Goal: Task Accomplishment & Management: Manage account settings

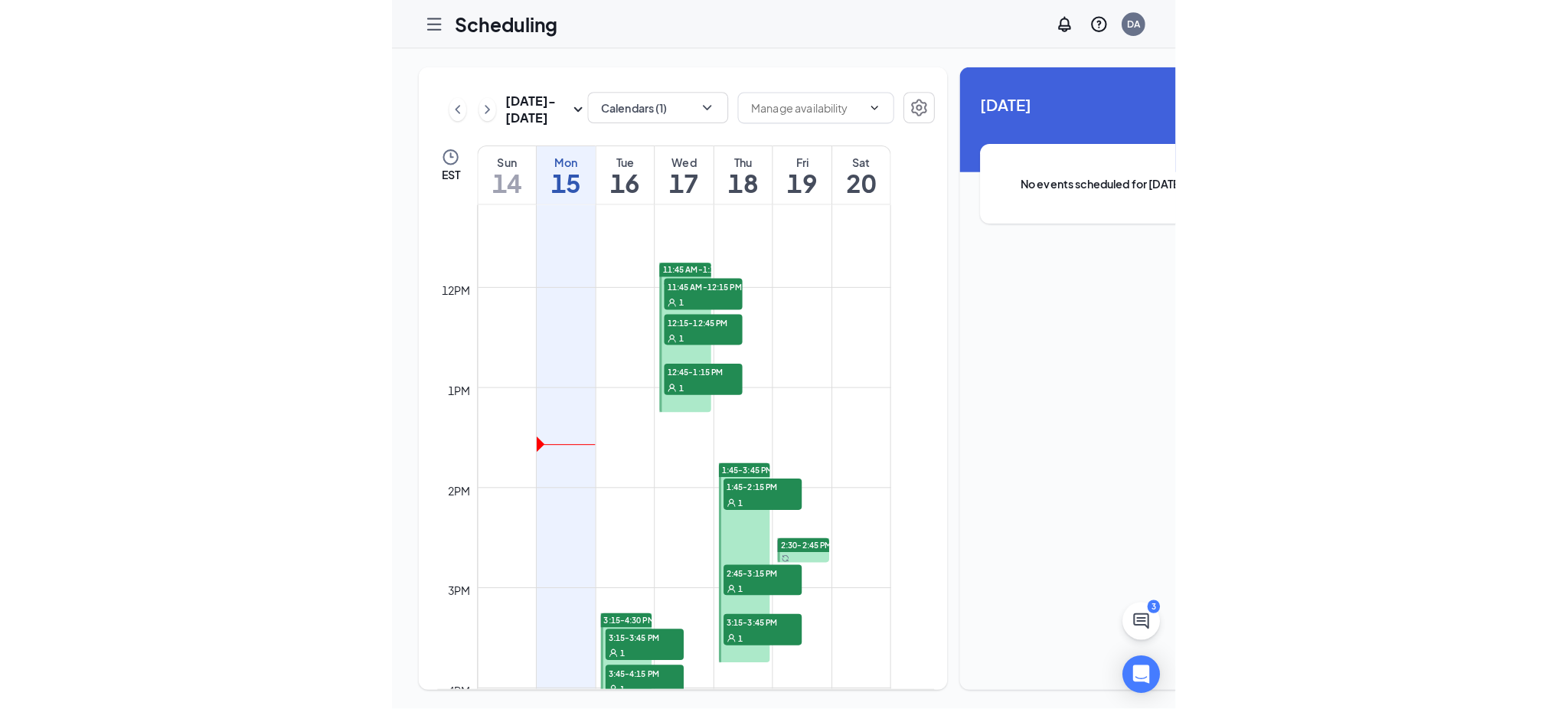
scroll to position [1093, 0]
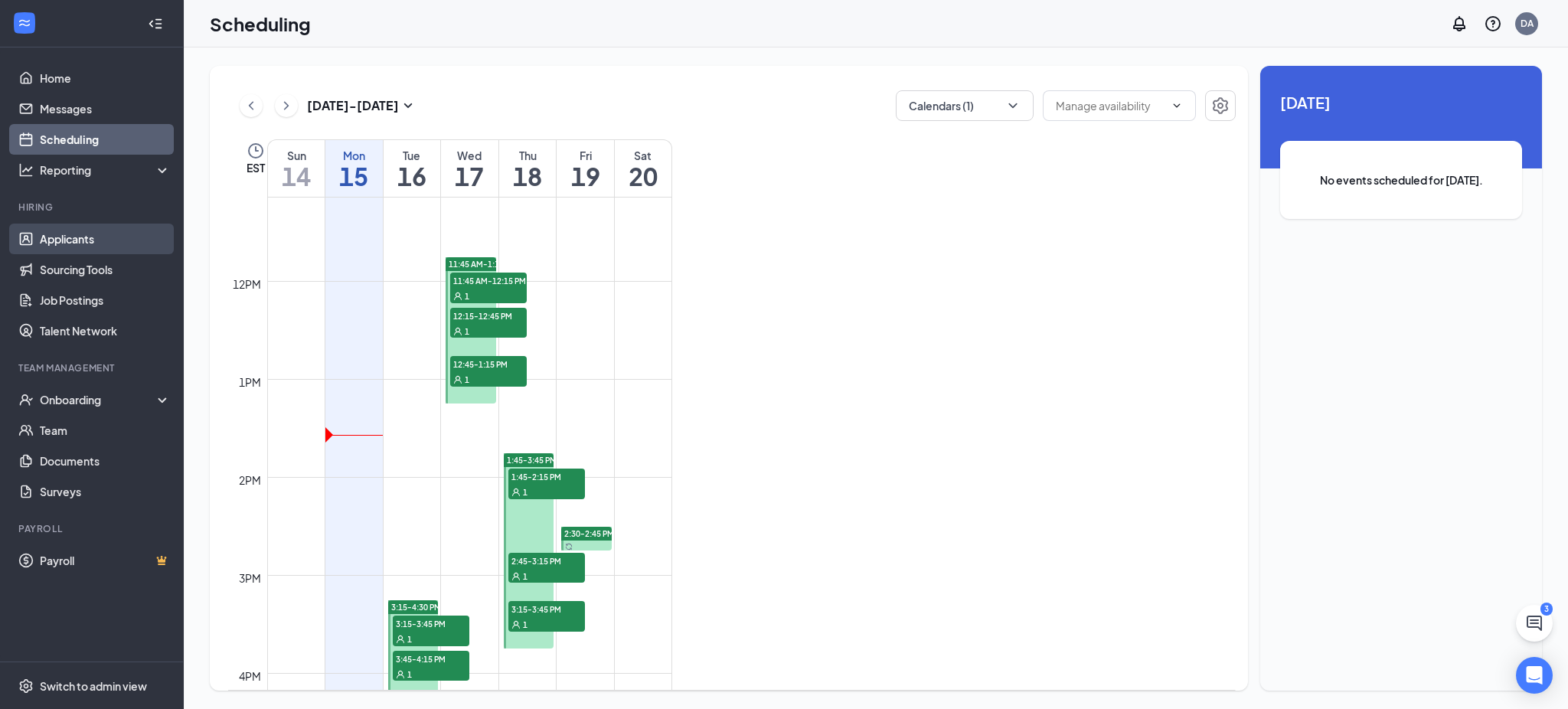
click at [89, 236] on link "Applicants" at bounding box center [105, 239] width 131 height 31
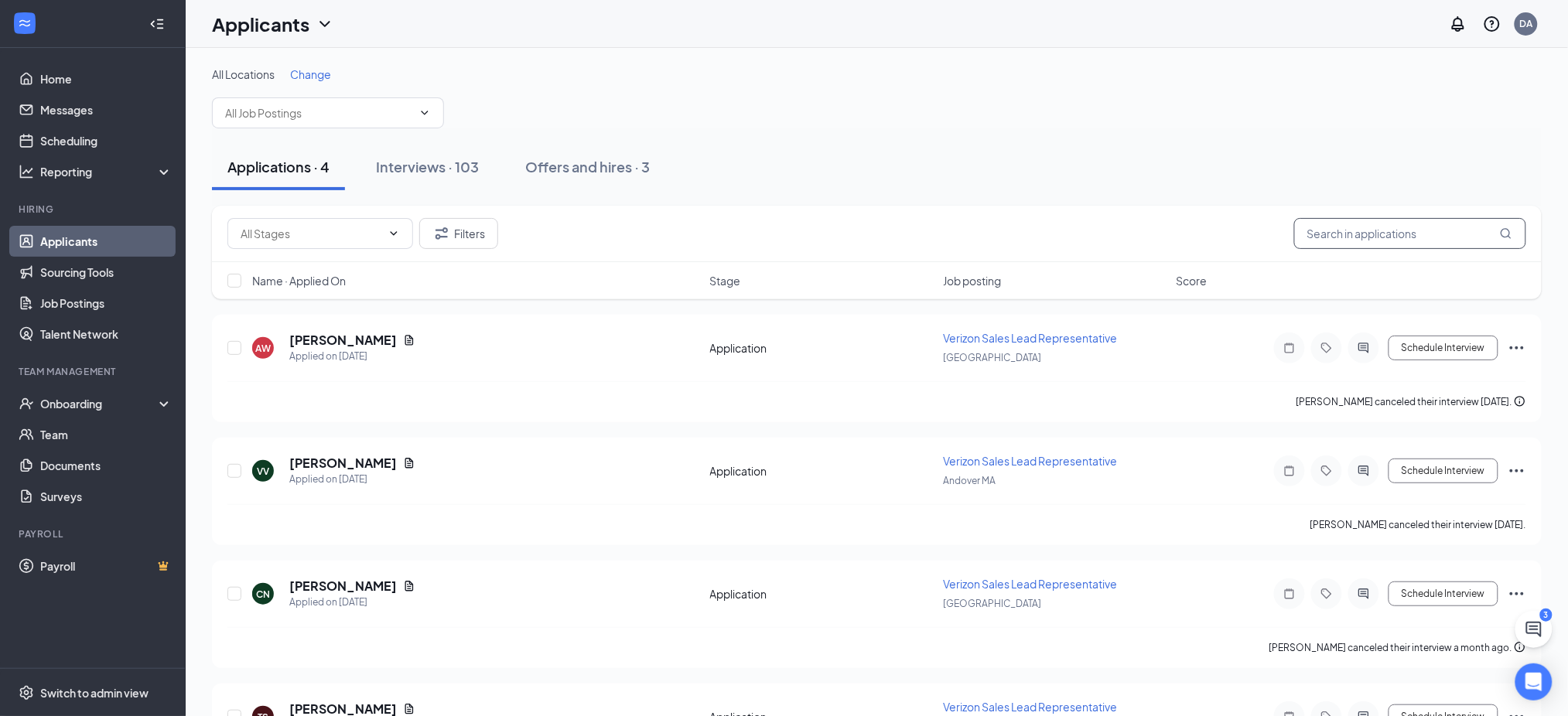
click at [790, 229] on input "text" at bounding box center [1410, 233] width 232 height 31
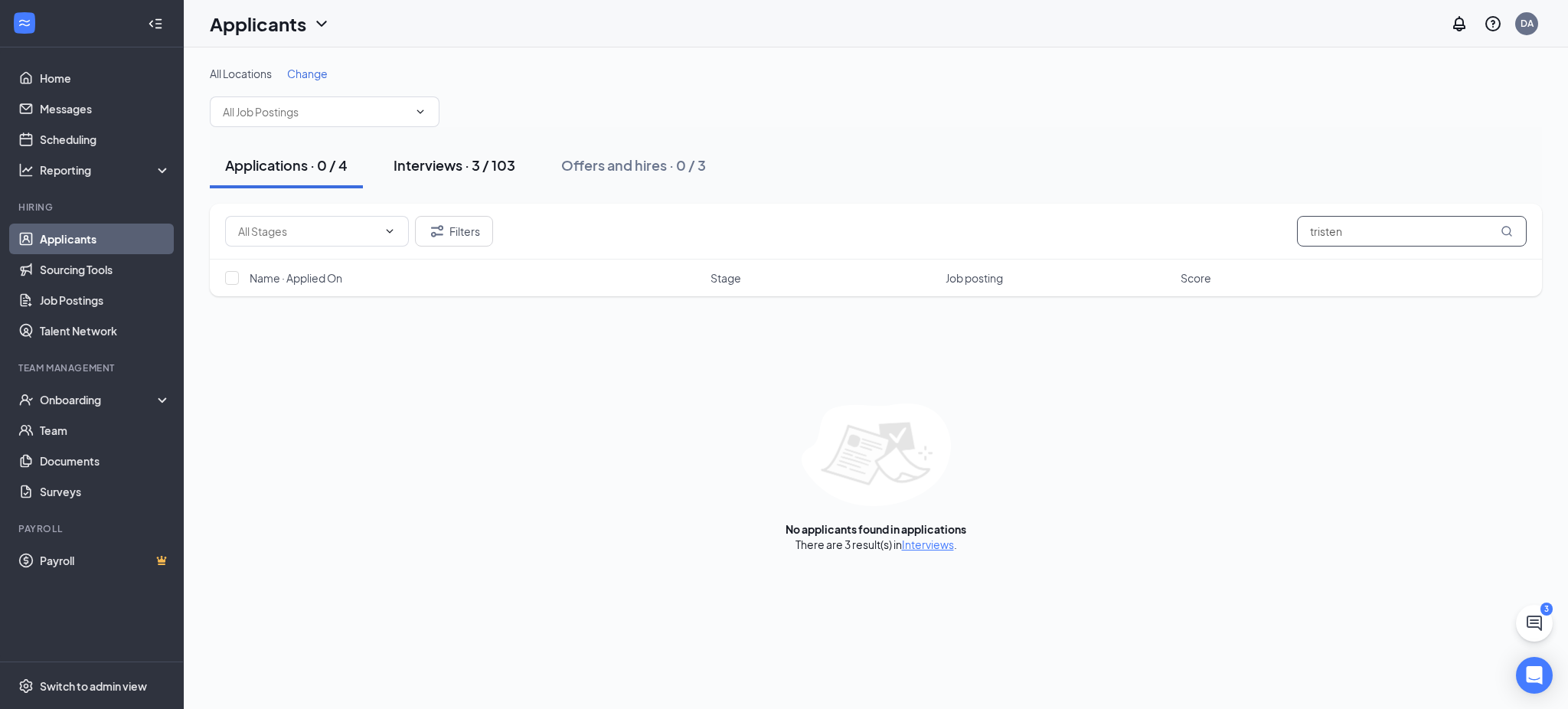
type input "tristen"
click at [506, 181] on button "Interviews · 3 / 103" at bounding box center [454, 165] width 153 height 46
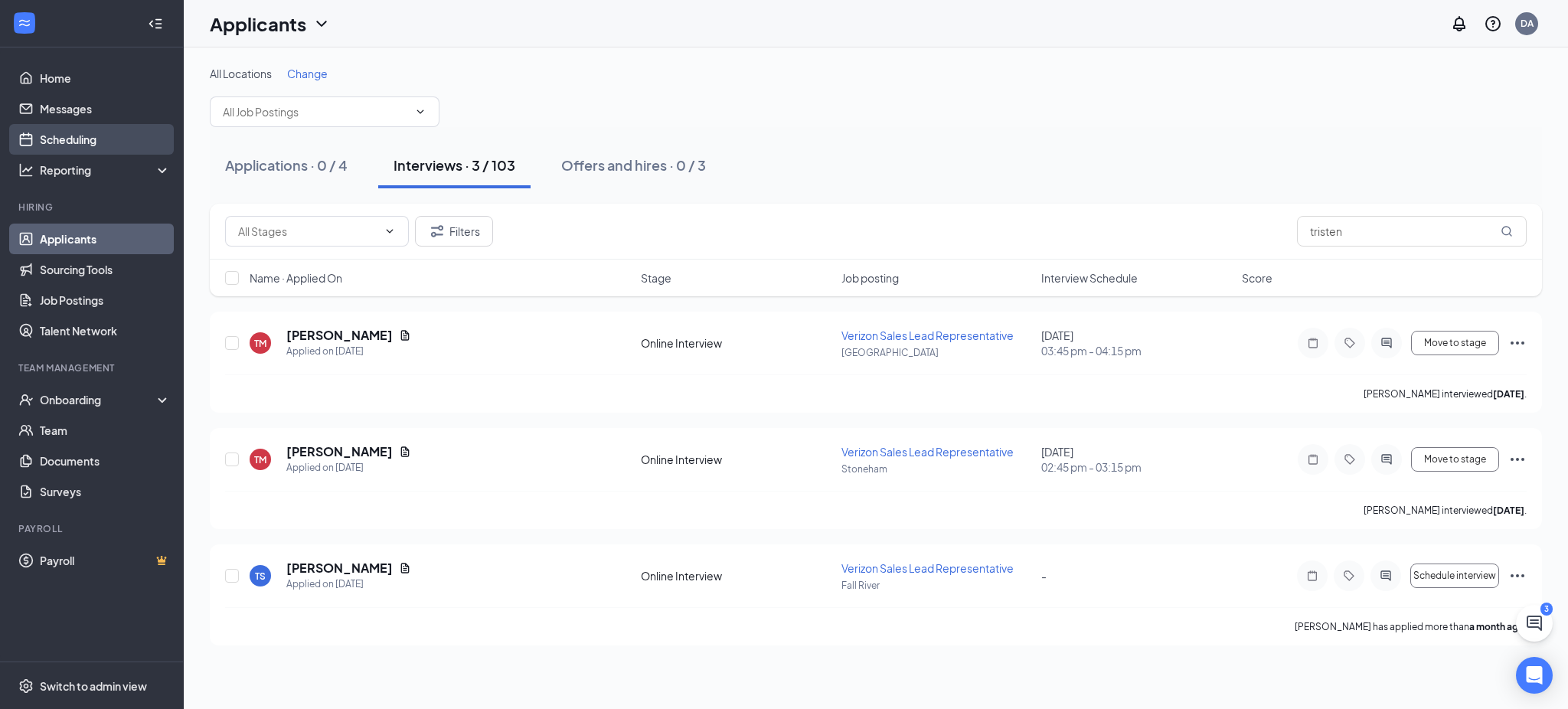
click at [99, 134] on link "Scheduling" at bounding box center [105, 139] width 131 height 31
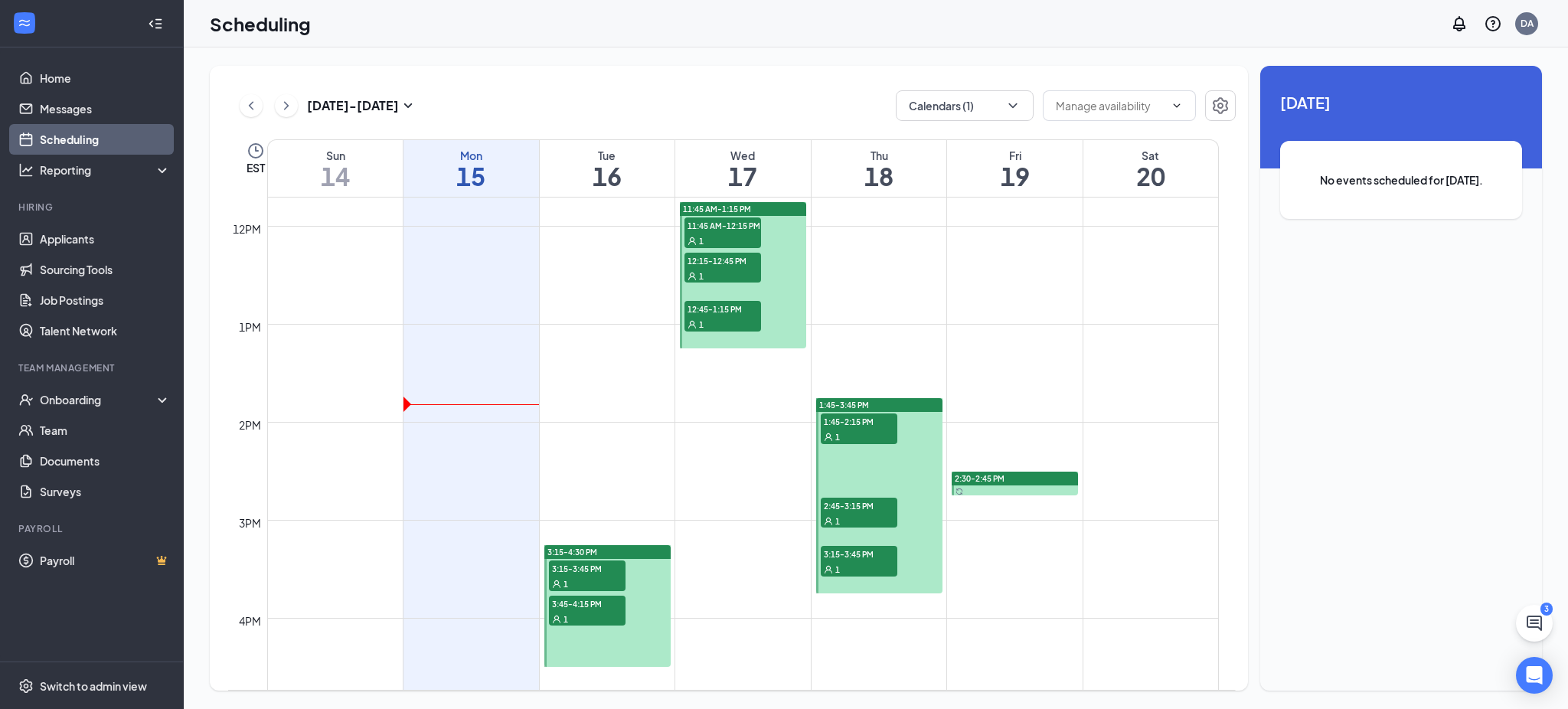
scroll to position [1149, 0]
click at [589, 582] on div "1" at bounding box center [587, 582] width 77 height 15
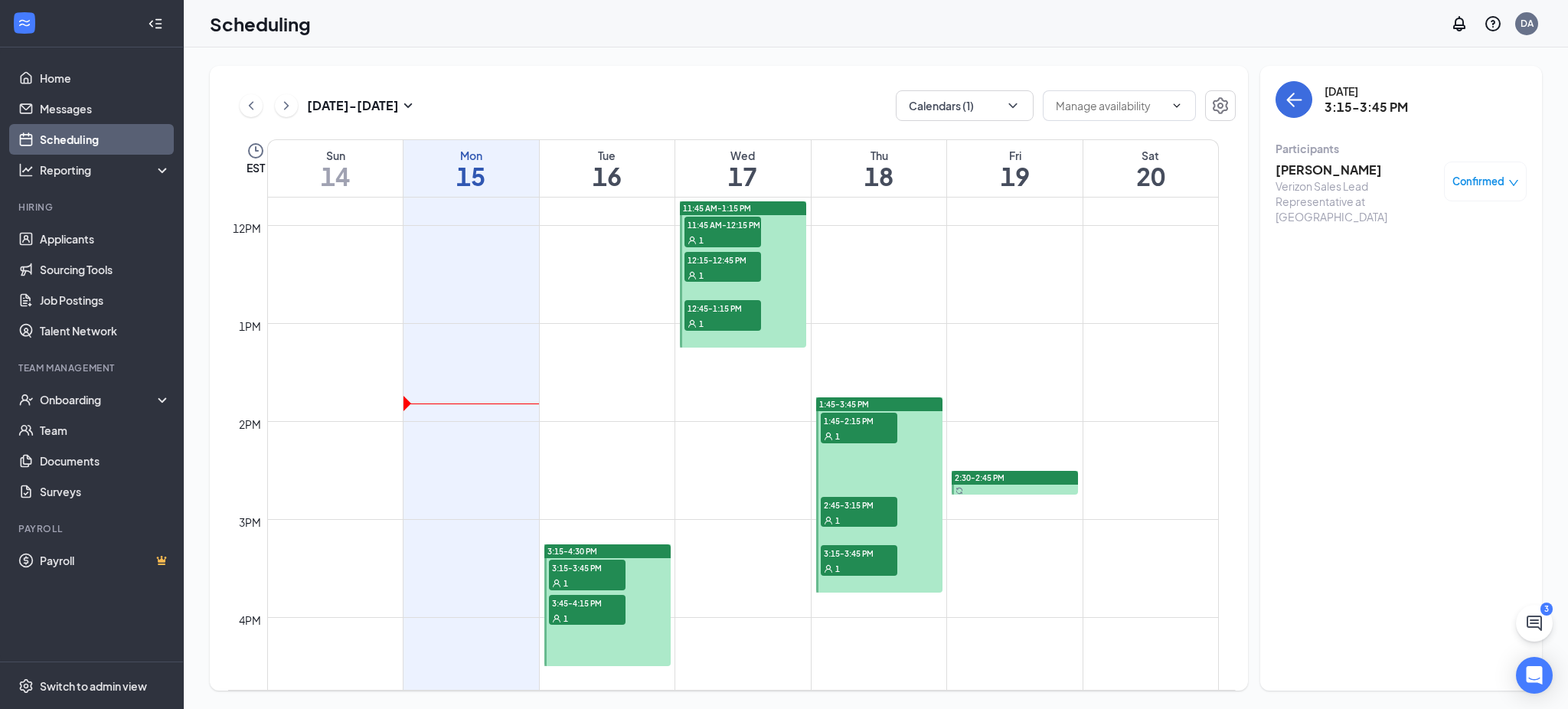
click at [782, 169] on h3 "Estella Gonzalez" at bounding box center [1356, 169] width 161 height 17
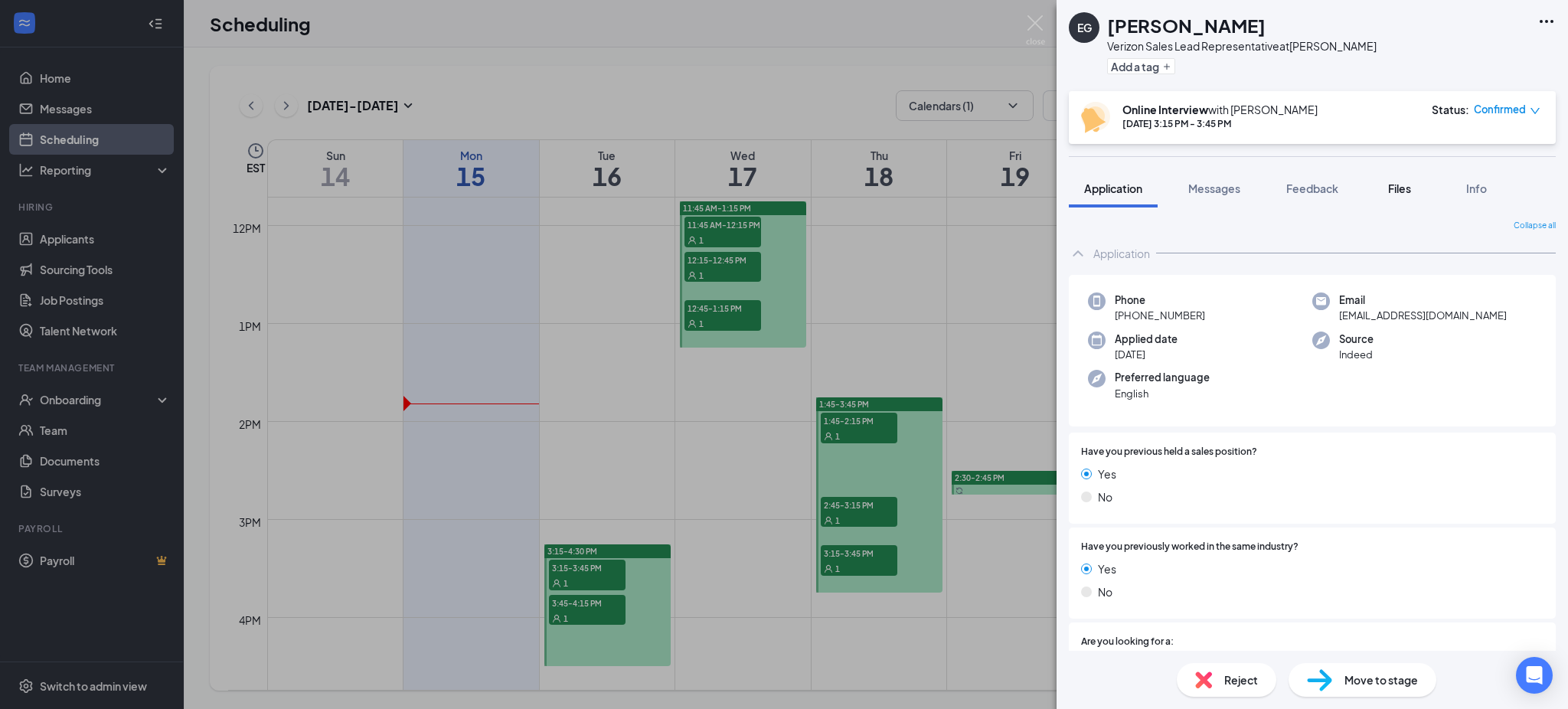
click at [782, 181] on span "Files" at bounding box center [1399, 188] width 23 height 13
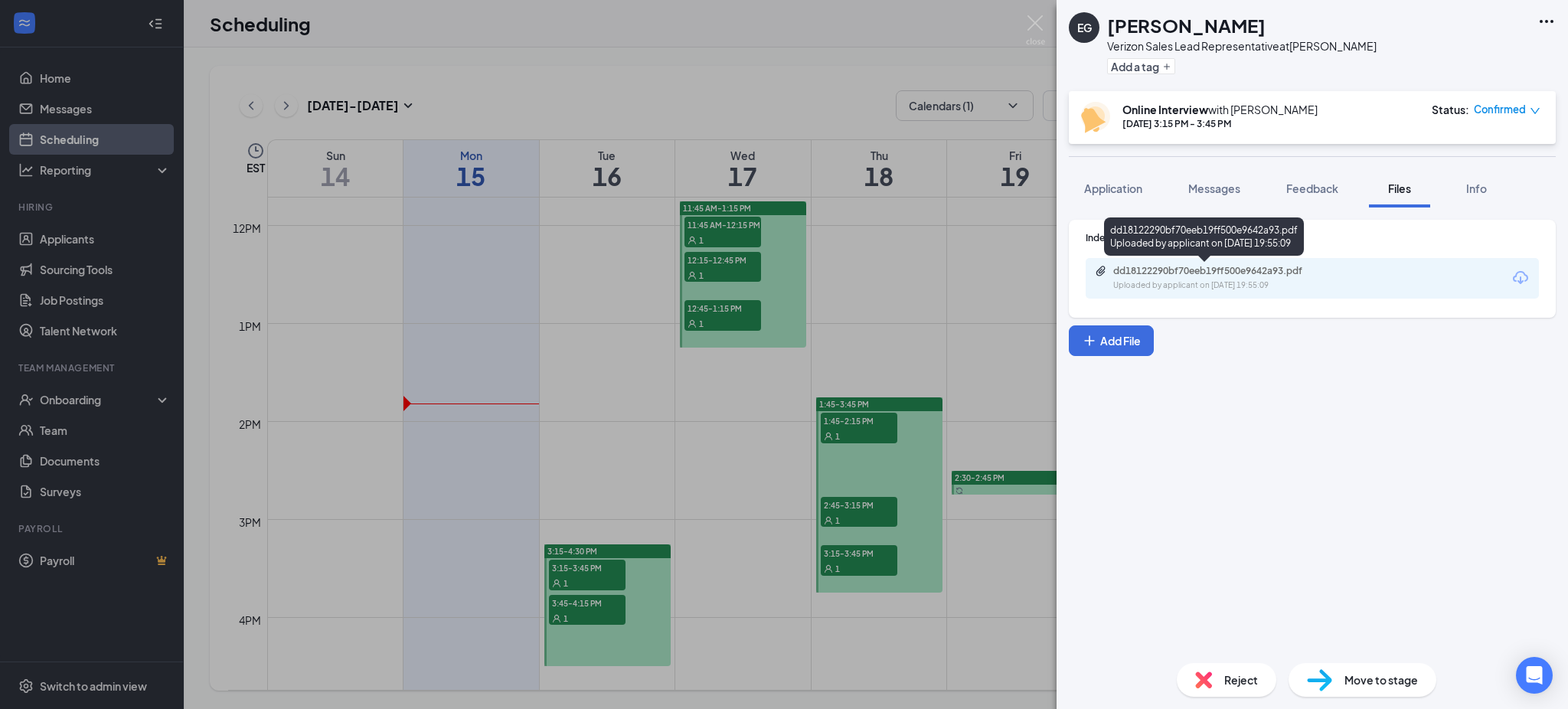
click at [782, 275] on div "dd18122290bf70eeb19ff500e9642a93.pdf" at bounding box center [1220, 271] width 214 height 12
click at [578, 606] on div "EG Estella Gonzalez Verizon Sales Lead Representative at Randolph Add a tag Onl…" at bounding box center [784, 354] width 1568 height 709
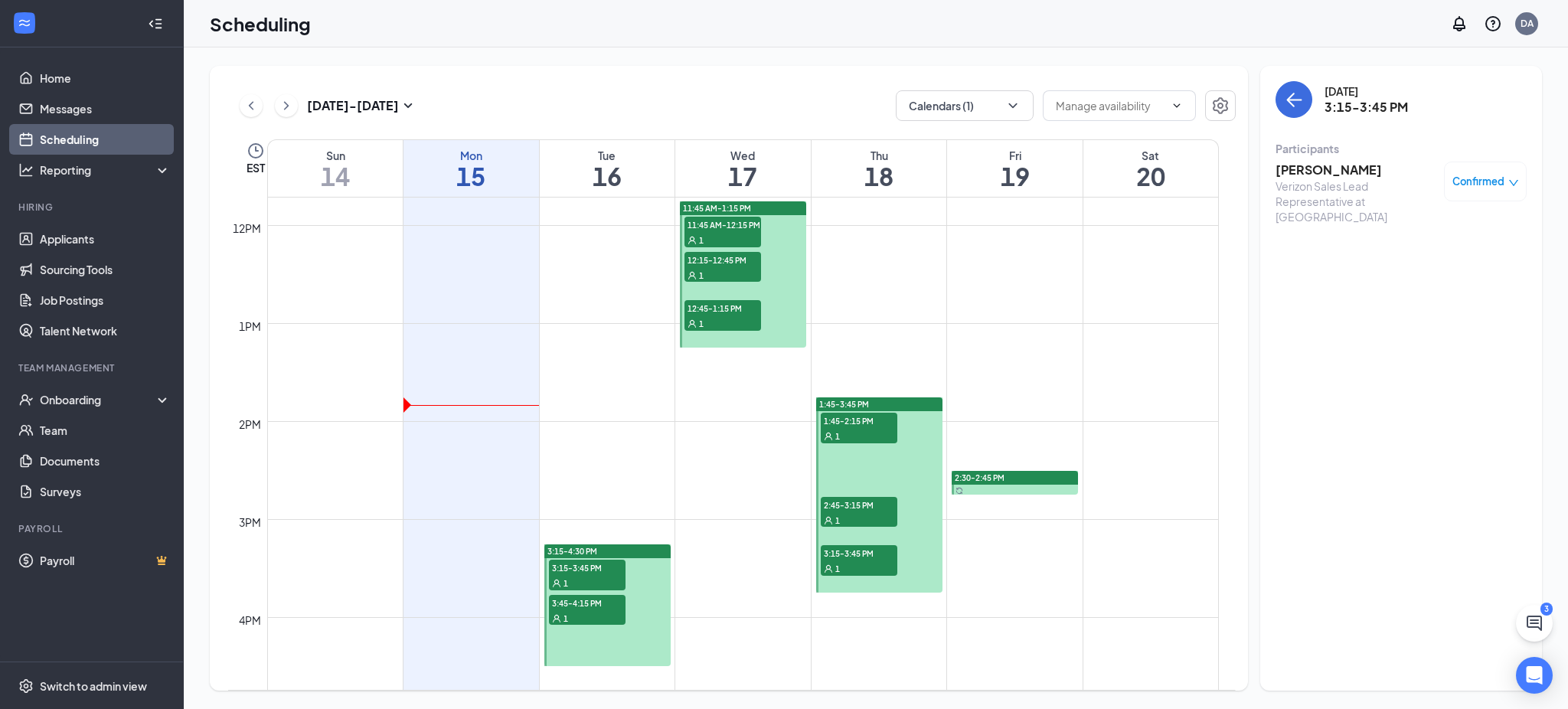
click at [578, 606] on span "3:45-4:15 PM" at bounding box center [587, 602] width 77 height 15
click at [782, 165] on h3 "Prakhar Bhargava" at bounding box center [1356, 169] width 161 height 17
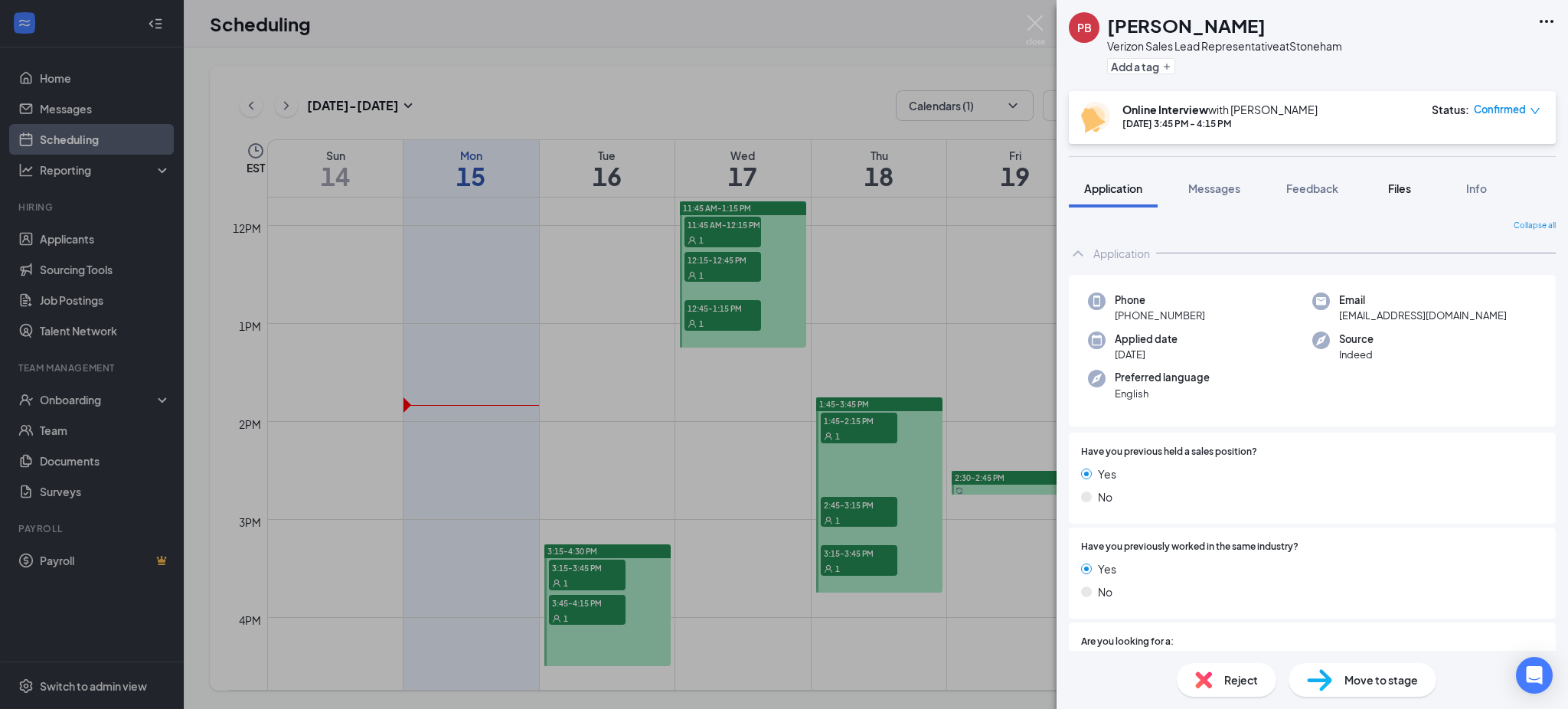
click at [782, 187] on span "Files" at bounding box center [1399, 188] width 23 height 13
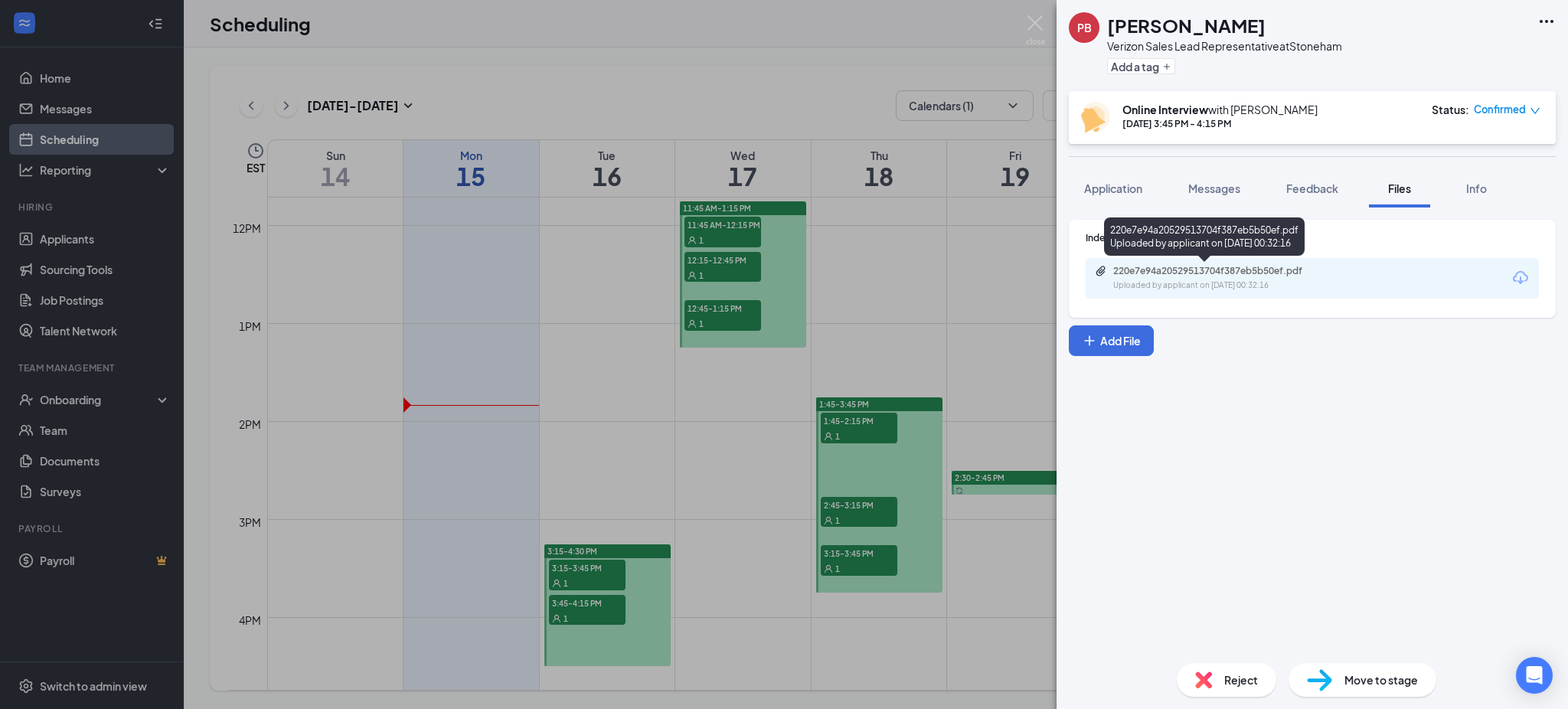
click at [782, 269] on div "220e7e94a20529513704f387eb5b50ef.pdf" at bounding box center [1220, 271] width 214 height 12
click at [782, 680] on span "Reject" at bounding box center [1241, 680] width 34 height 17
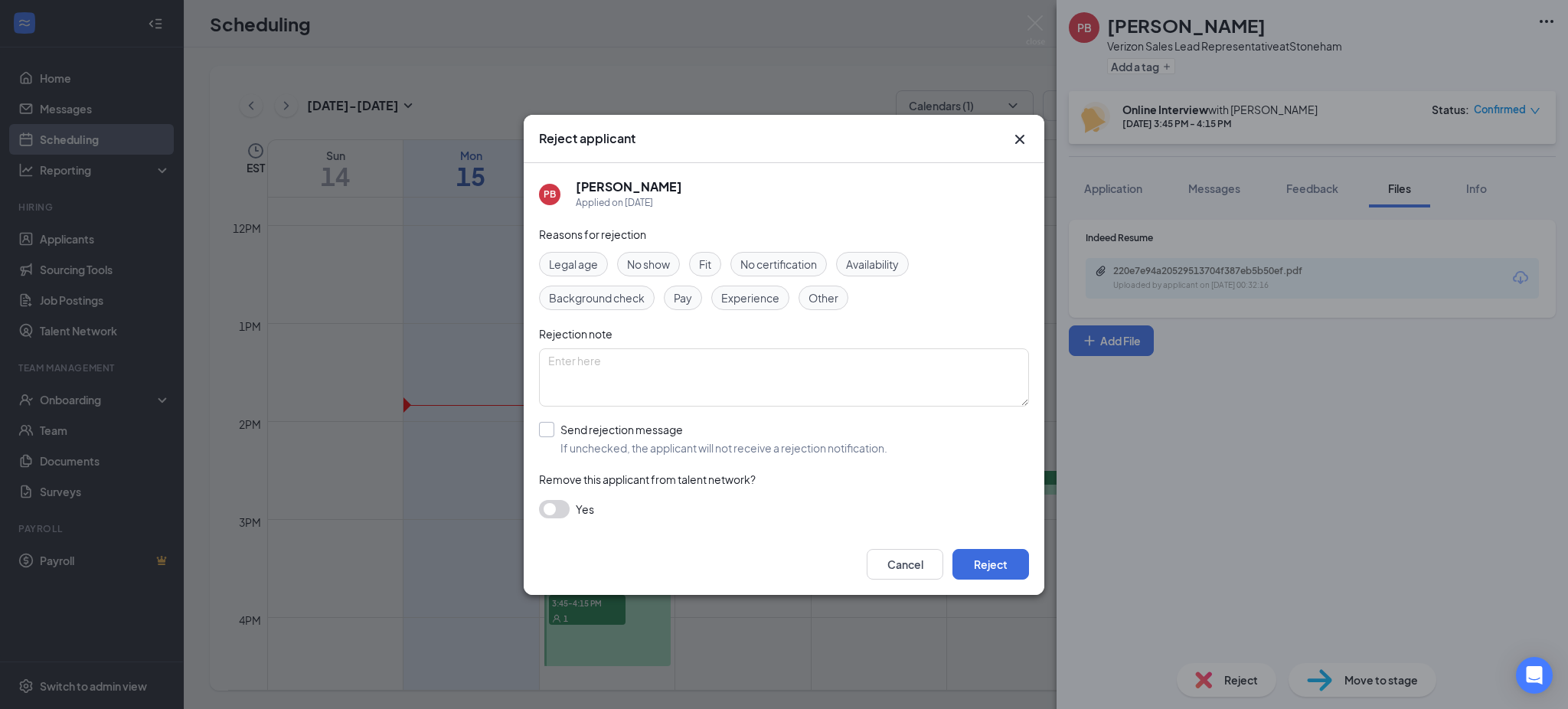
click at [590, 424] on input "Send rejection message If unchecked, the applicant will not receive a rejection…" at bounding box center [713, 438] width 348 height 34
checkbox input "true"
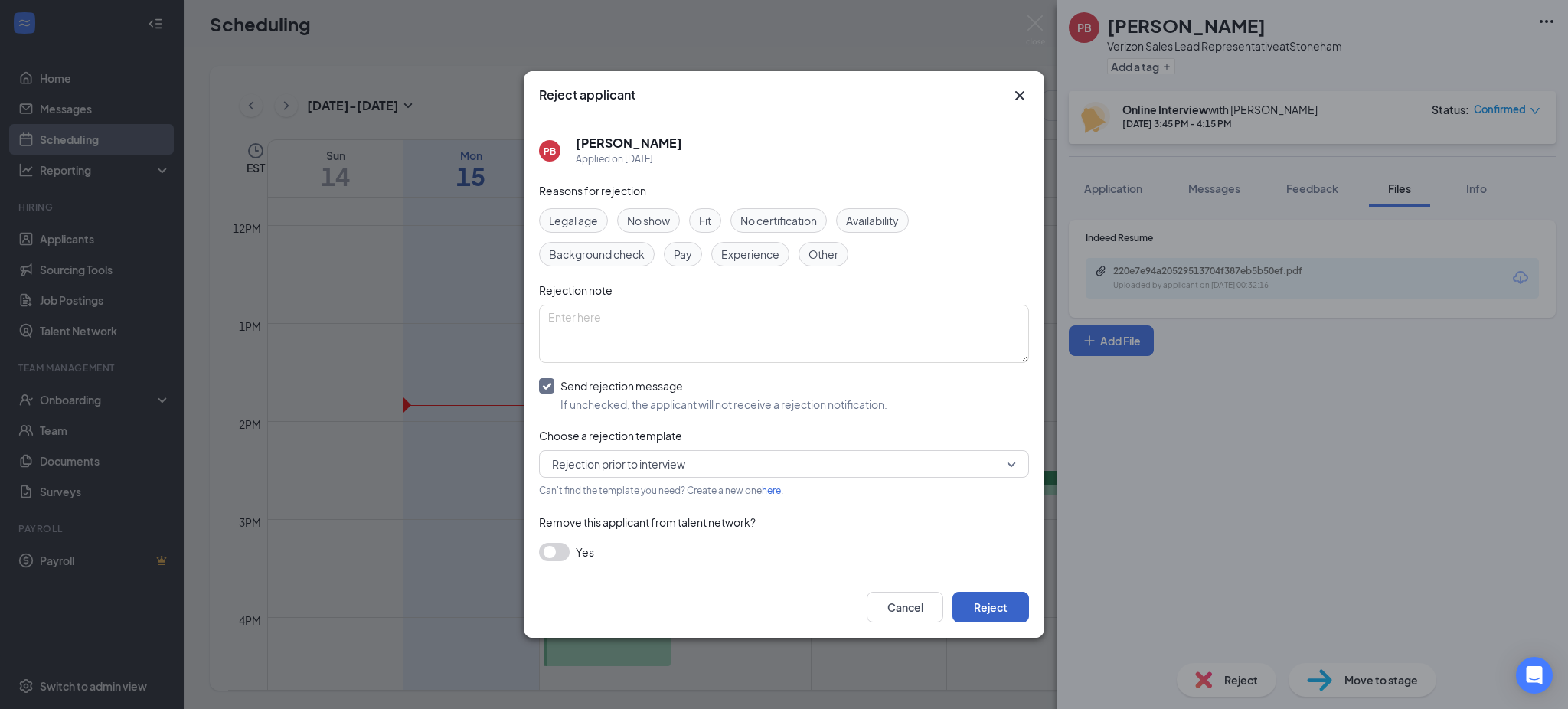
click at [782, 618] on button "Reject" at bounding box center [990, 607] width 77 height 31
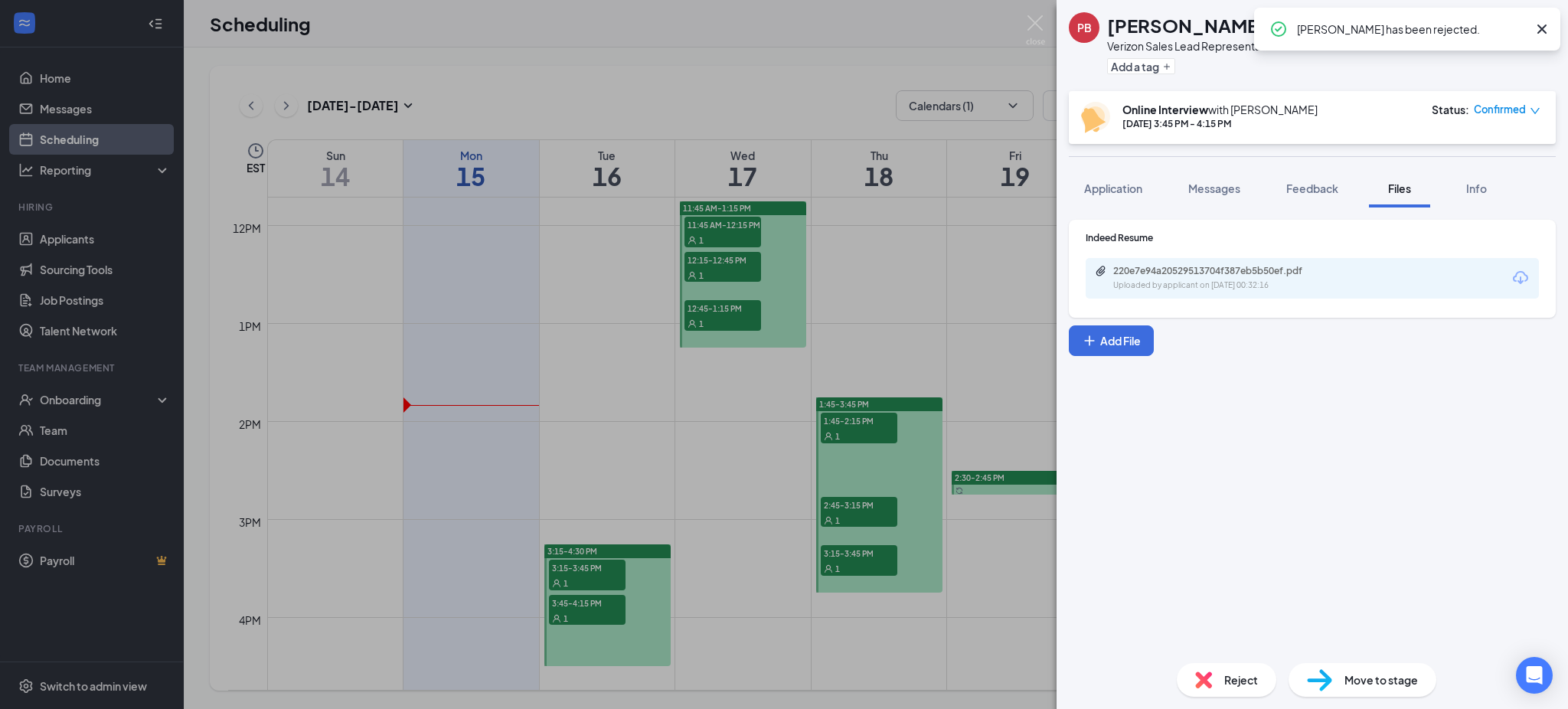
click at [736, 232] on div "PB Prakhar Bhargava Verizon Sales Lead Representative at Stoneham Add a tag Onl…" at bounding box center [784, 354] width 1568 height 709
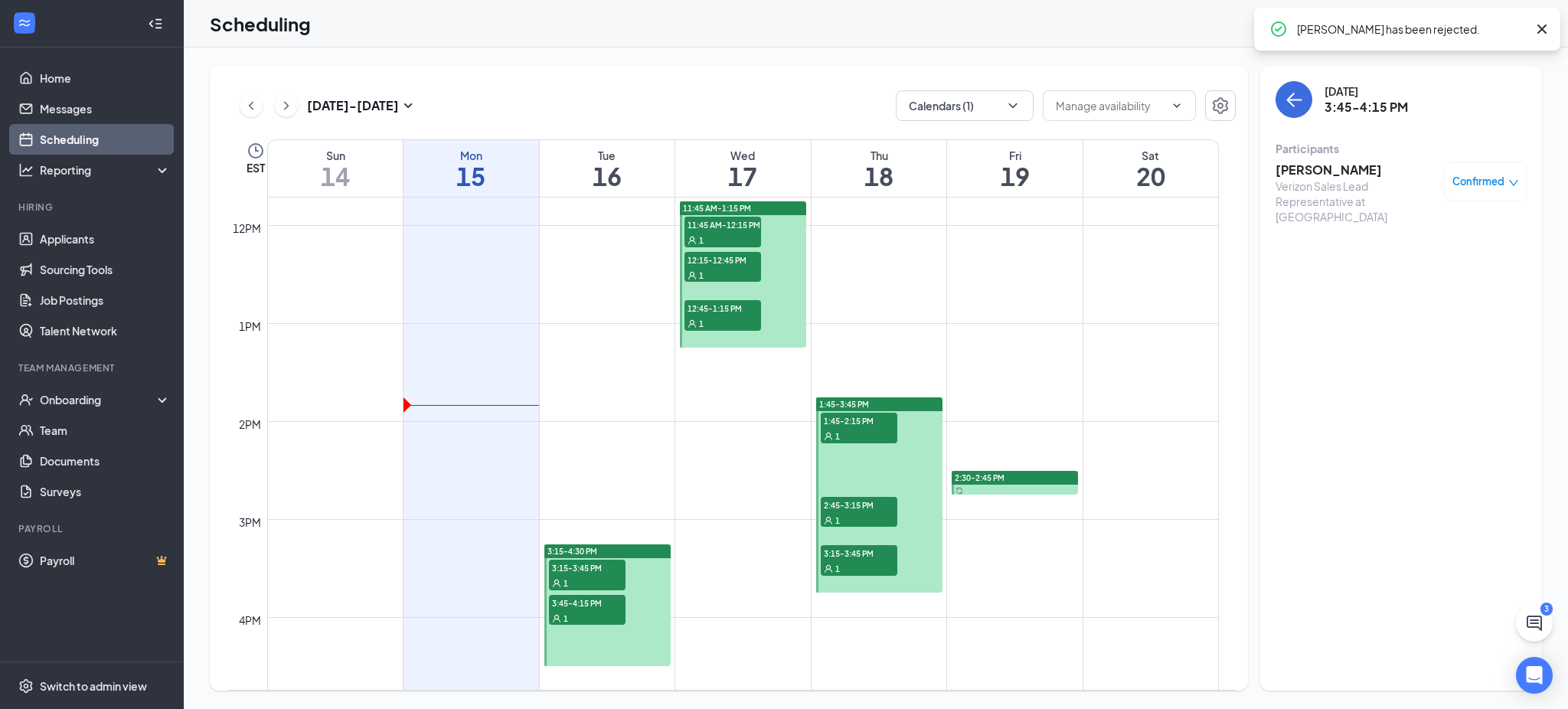
click at [736, 232] on div "1" at bounding box center [722, 239] width 77 height 15
click at [735, 259] on span "12:15-12:45 PM" at bounding box center [722, 259] width 77 height 15
click at [737, 236] on div "1" at bounding box center [722, 239] width 77 height 15
click at [782, 166] on h3 "[PERSON_NAME]" at bounding box center [1356, 169] width 161 height 17
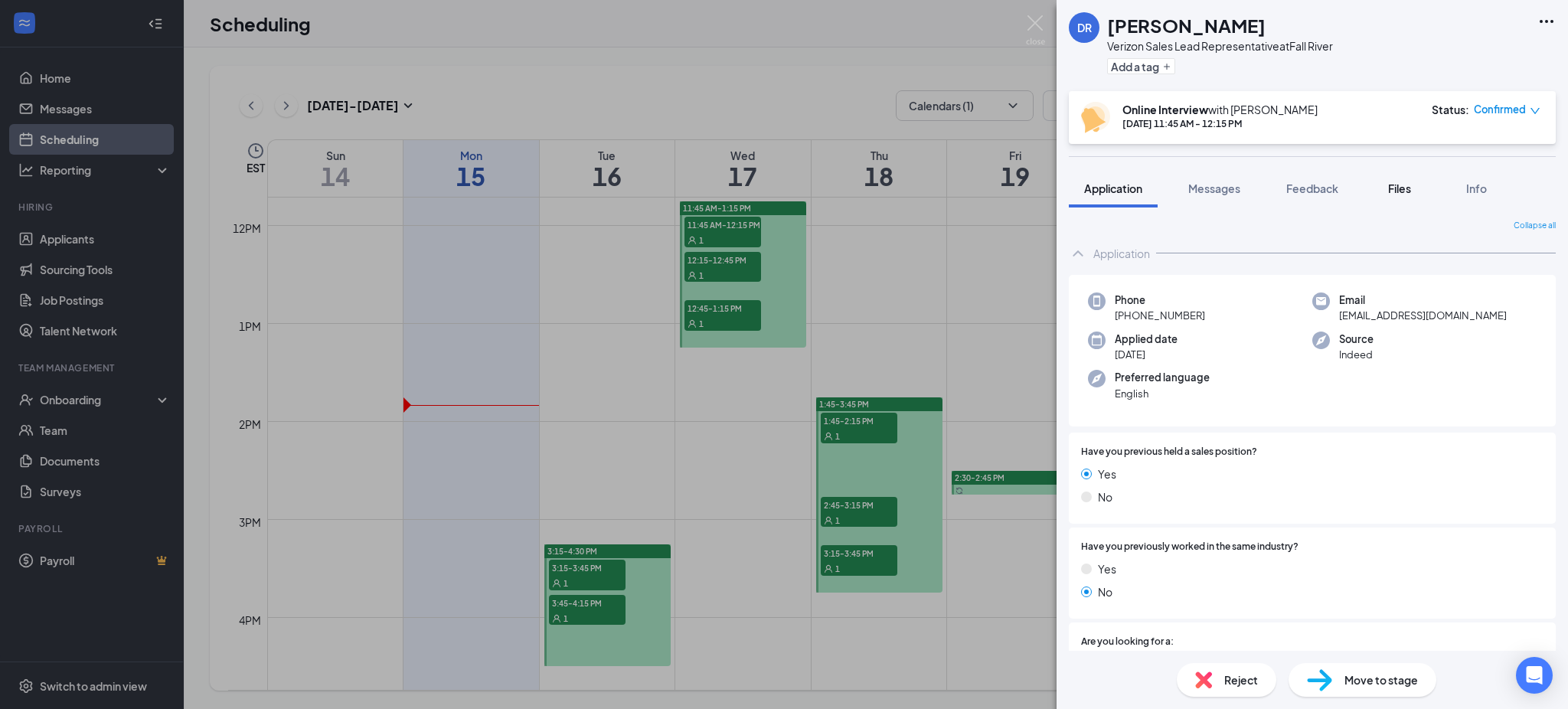
click at [782, 188] on span "Files" at bounding box center [1399, 188] width 23 height 13
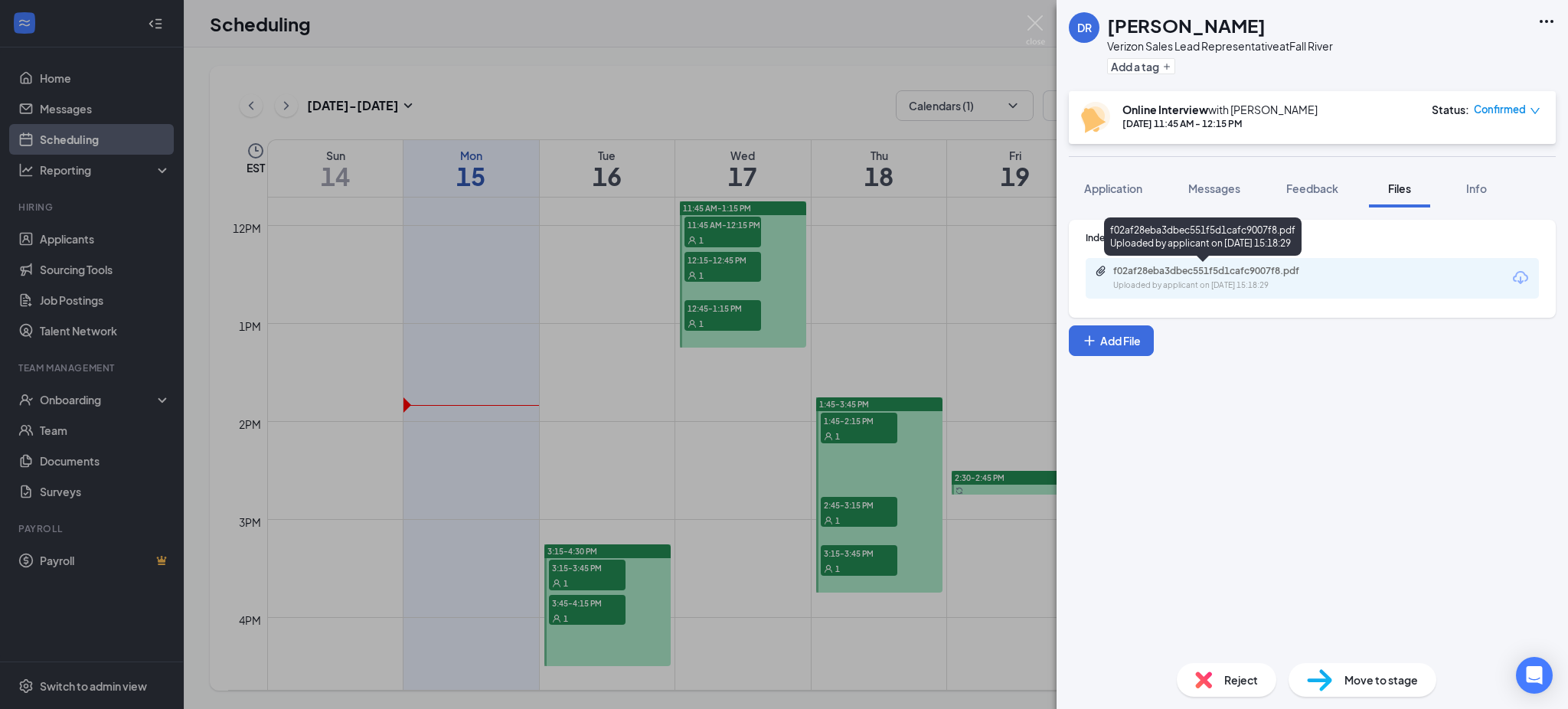
click at [782, 279] on div "Uploaded by applicant on [DATE] 15:18:29" at bounding box center [1228, 285] width 229 height 12
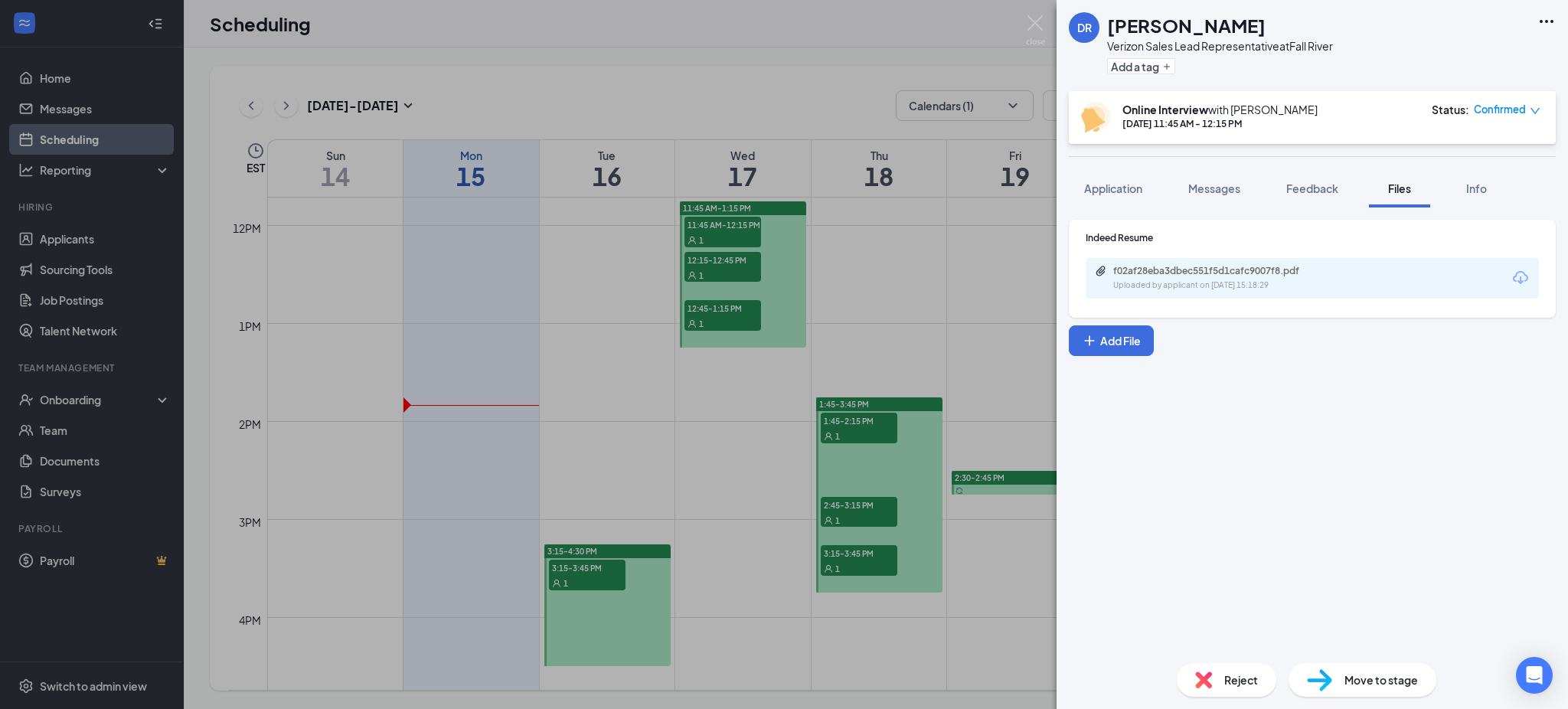
click at [733, 273] on div "[PERSON_NAME] Verizon Sales Lead Representative at [GEOGRAPHIC_DATA] Add a tag …" at bounding box center [784, 354] width 1568 height 709
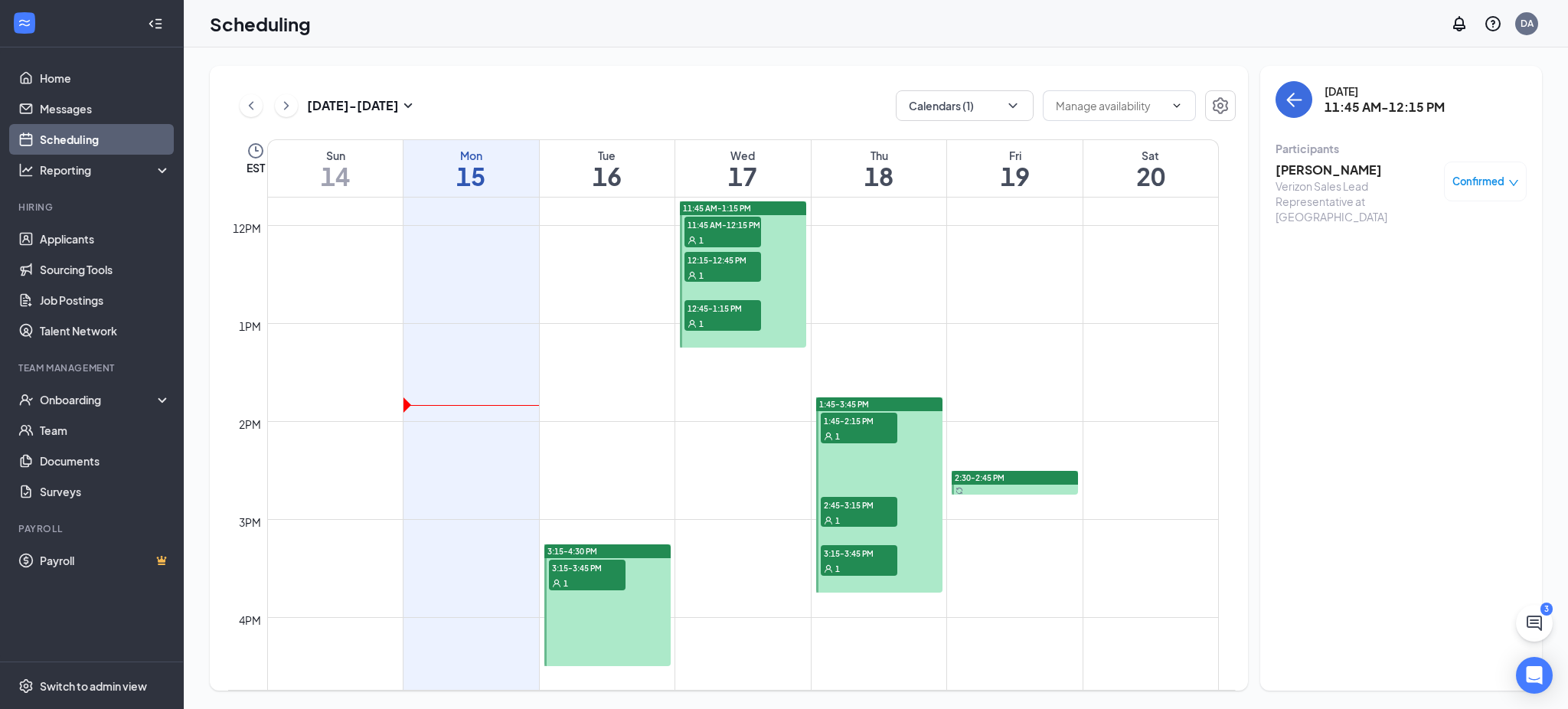
click at [733, 268] on div "1" at bounding box center [722, 275] width 77 height 15
click at [782, 172] on h3 "[PERSON_NAME]" at bounding box center [1356, 169] width 161 height 17
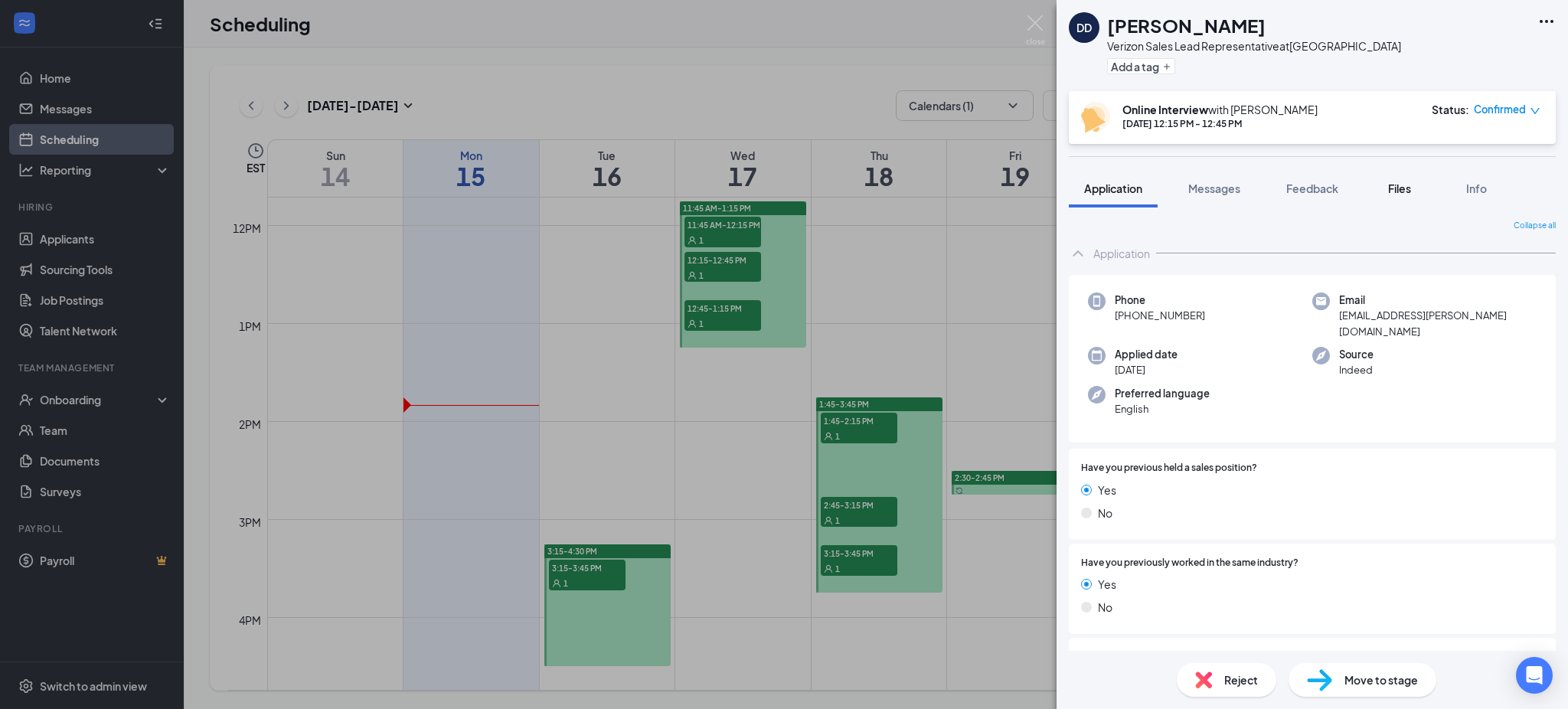
click at [782, 196] on button "Files" at bounding box center [1399, 188] width 61 height 38
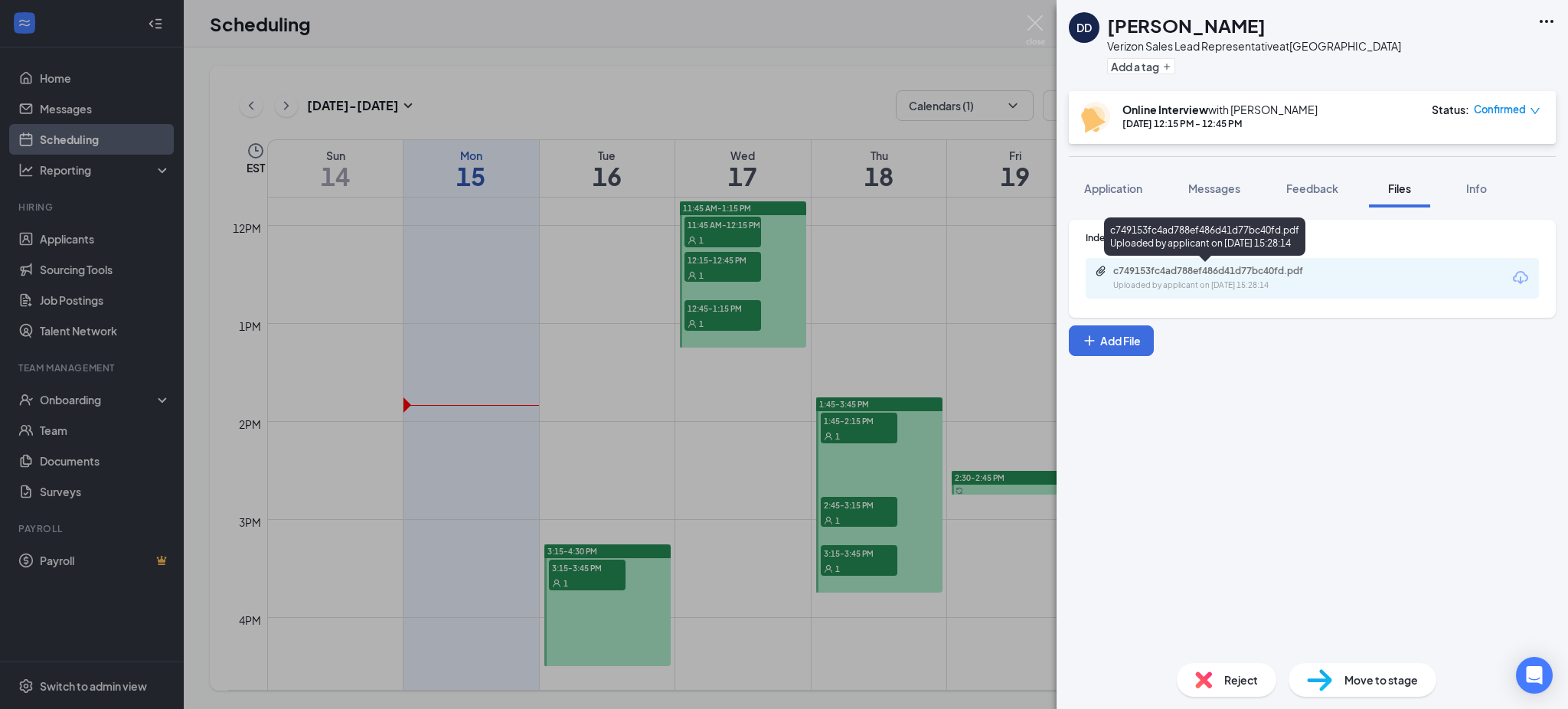
click at [782, 282] on div "Uploaded by applicant on Sep 11, 2025 at 15:28:14" at bounding box center [1228, 285] width 229 height 12
click at [731, 271] on div "DD Dallas Dildine Verizon Sales Lead Representative at Salem Add a tag Online I…" at bounding box center [784, 354] width 1568 height 709
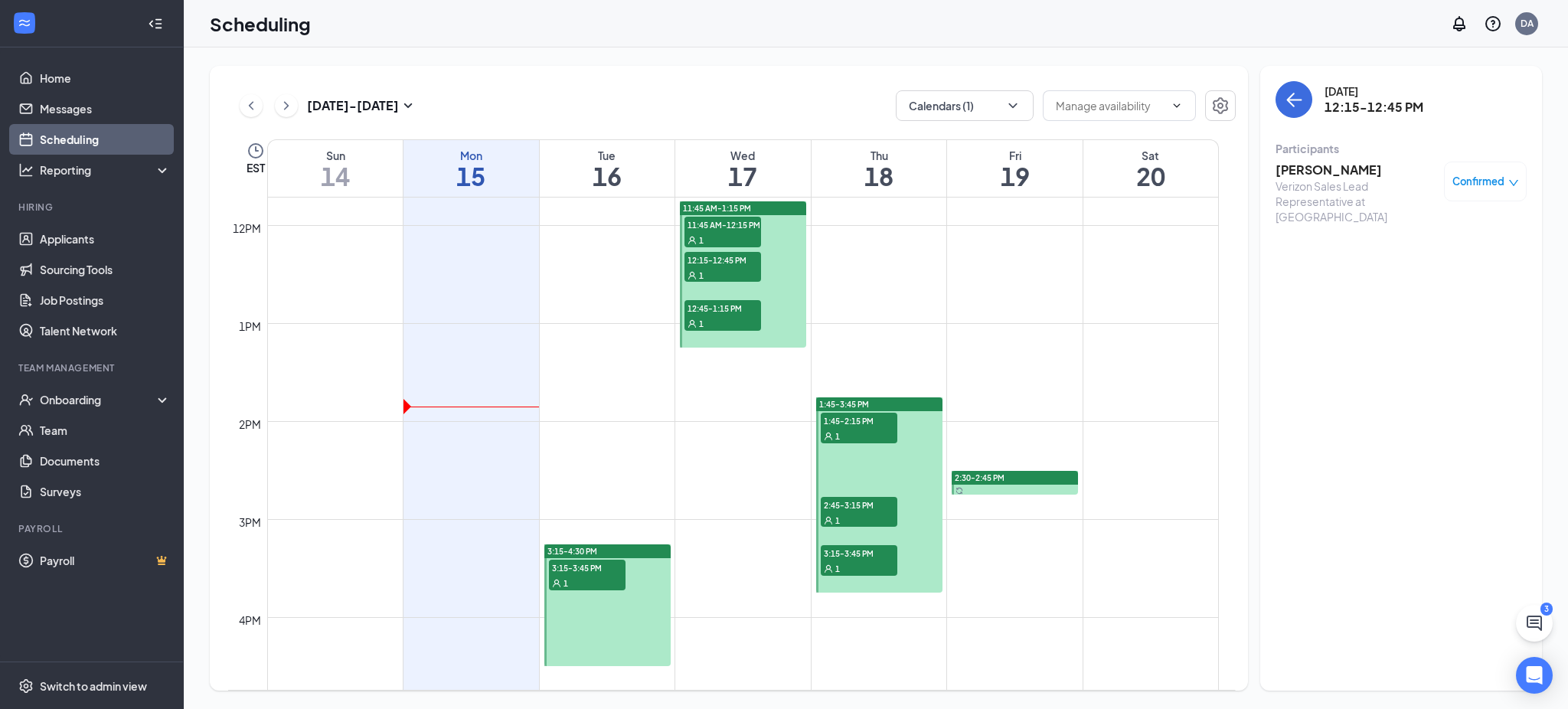
click at [743, 322] on div "1" at bounding box center [722, 323] width 77 height 15
click at [782, 166] on h3 "[PERSON_NAME]" at bounding box center [1356, 169] width 161 height 17
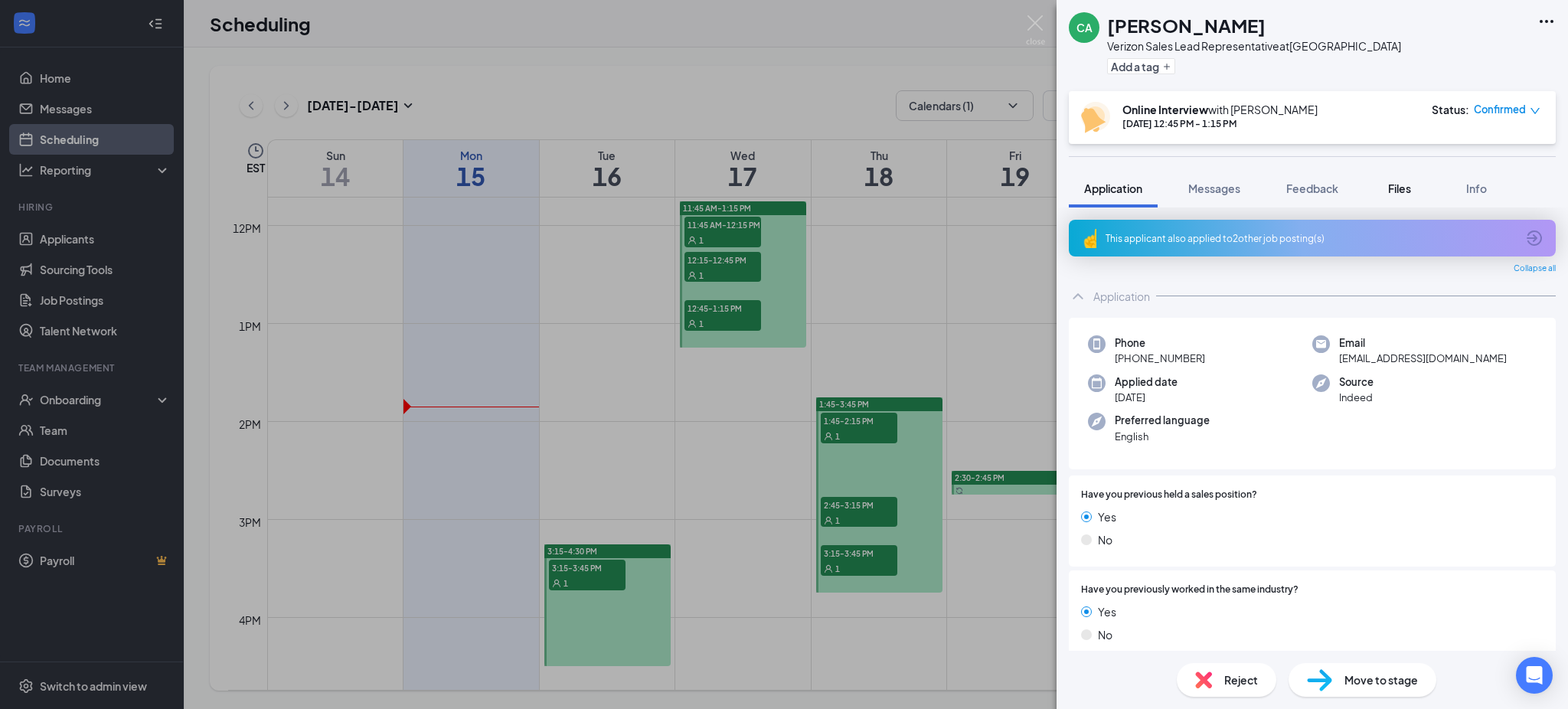
click at [782, 185] on span "Files" at bounding box center [1399, 188] width 23 height 13
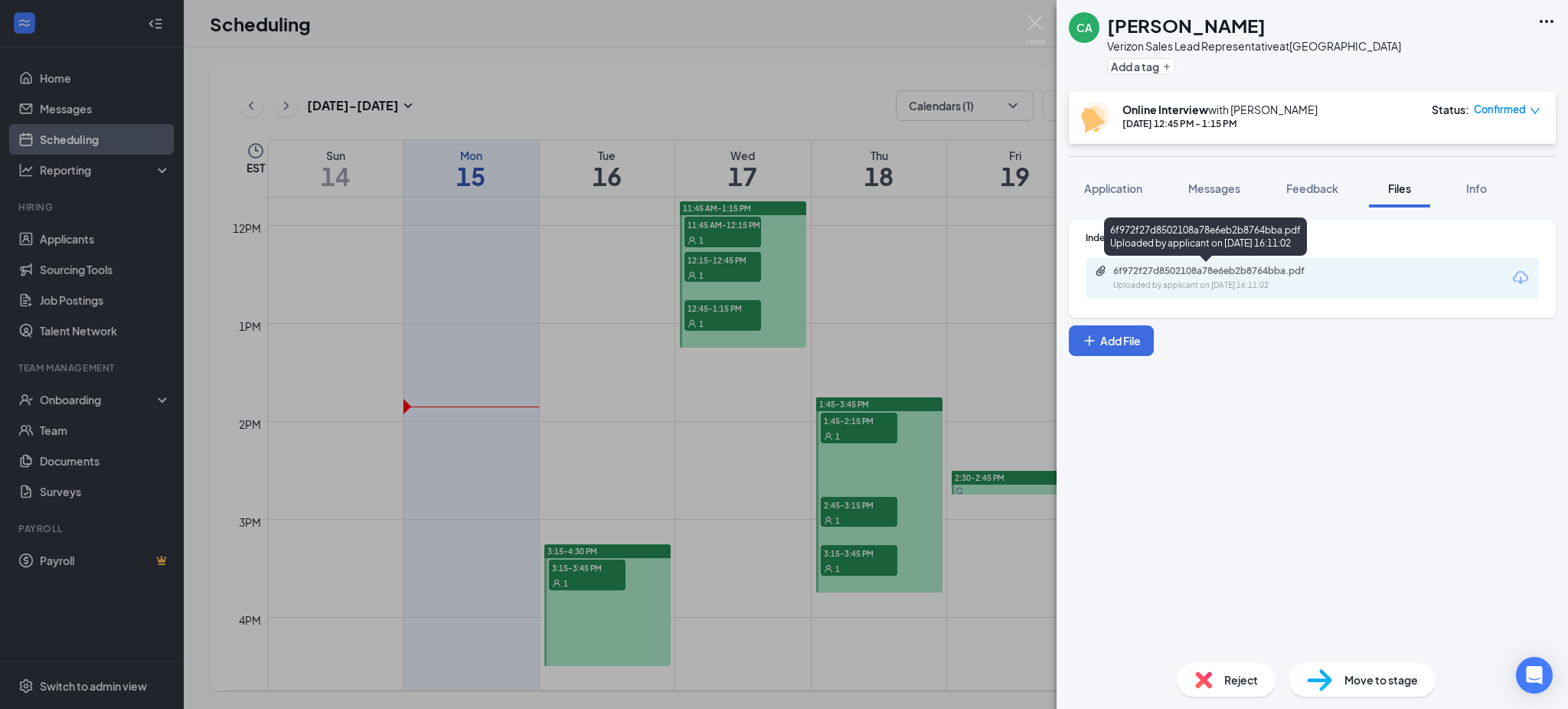
click at [782, 266] on div "6f972f27d8502108a78e6eb2b8764bba.pdf" at bounding box center [1220, 271] width 214 height 12
click at [782, 499] on div "Indeed Resume 6f972f27d8502108a78e6eb2b8764bba.pdf Uploaded by applicant on Sep…" at bounding box center [1312, 429] width 512 height 443
click at [782, 427] on div "CA Cierra Audifre Verizon Sales Lead Representative at Salem Add a tag Online I…" at bounding box center [784, 354] width 1568 height 709
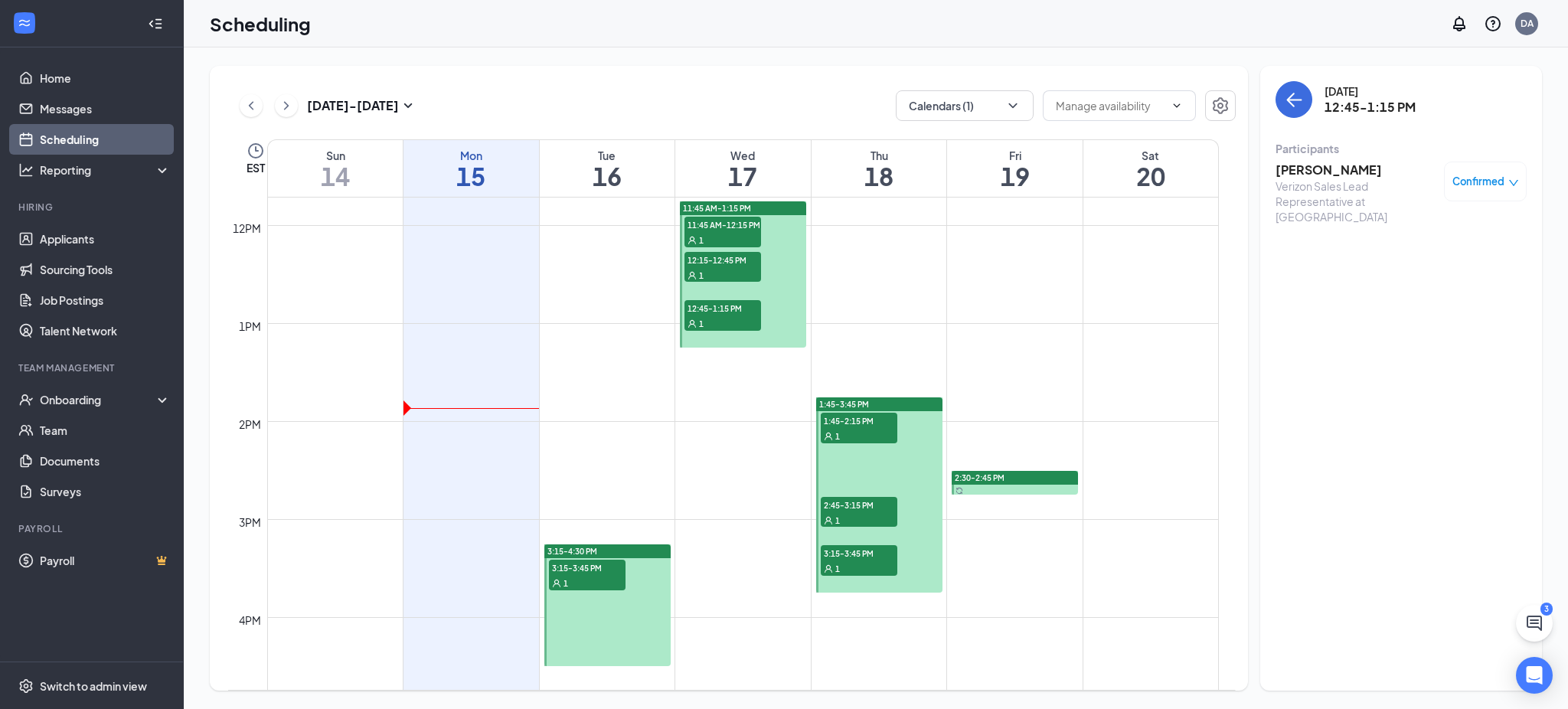
click at [782, 428] on div "1" at bounding box center [859, 435] width 77 height 15
click at [782, 169] on h3 "Michelle DelCarmen" at bounding box center [1356, 169] width 161 height 17
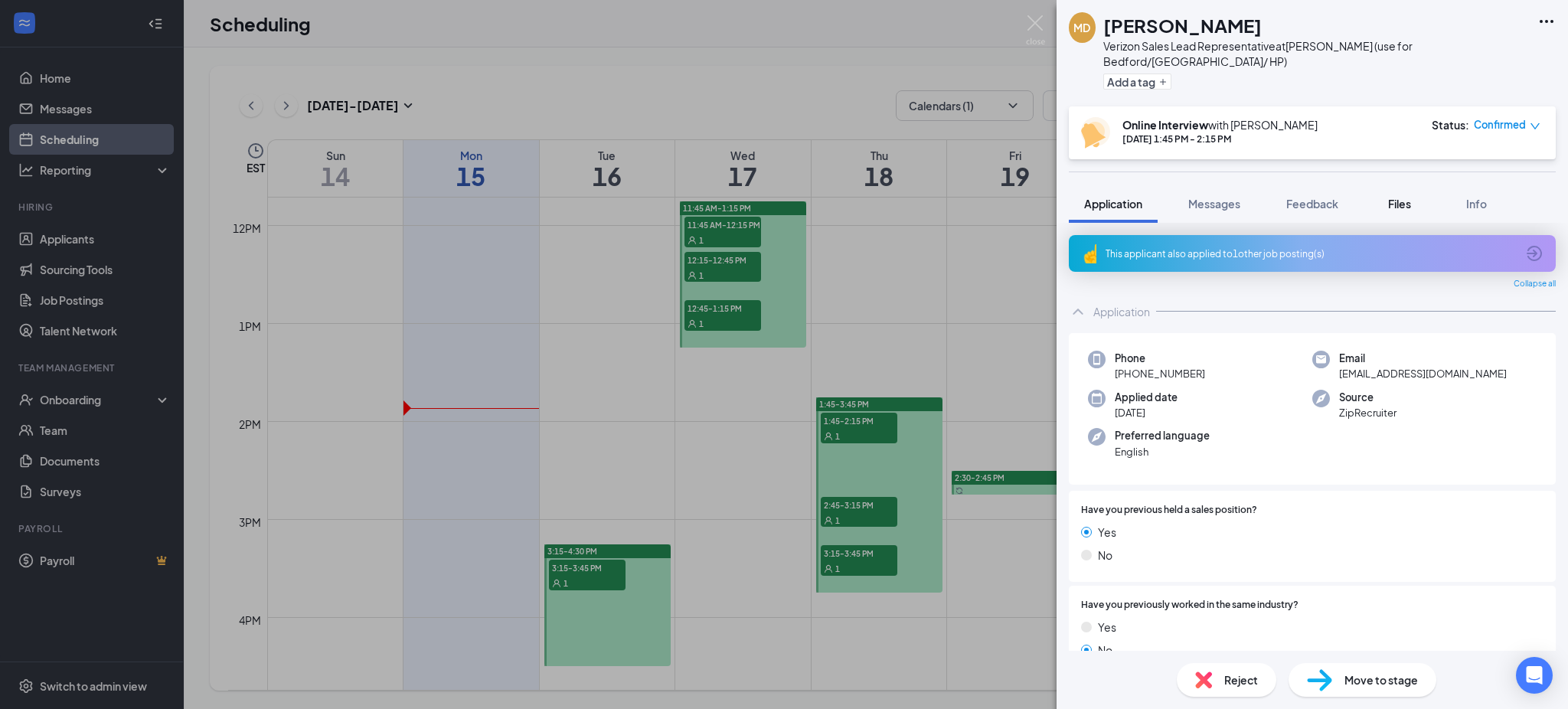
click at [782, 197] on span "Files" at bounding box center [1399, 203] width 23 height 13
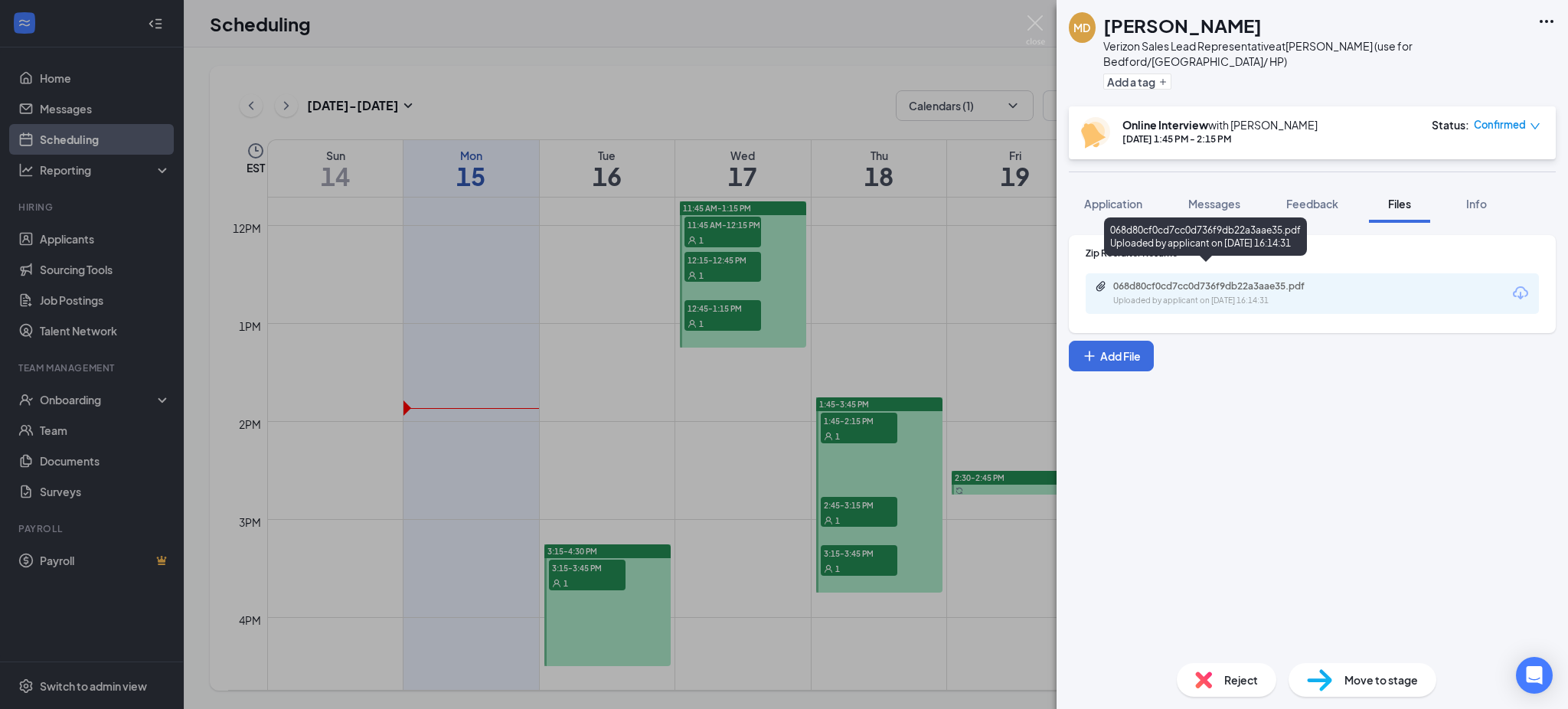
click at [782, 280] on div "068d80cf0cd7cc0d736f9db22a3aae35.pdf" at bounding box center [1220, 286] width 214 height 12
click at [782, 677] on div "Reject" at bounding box center [1227, 680] width 100 height 34
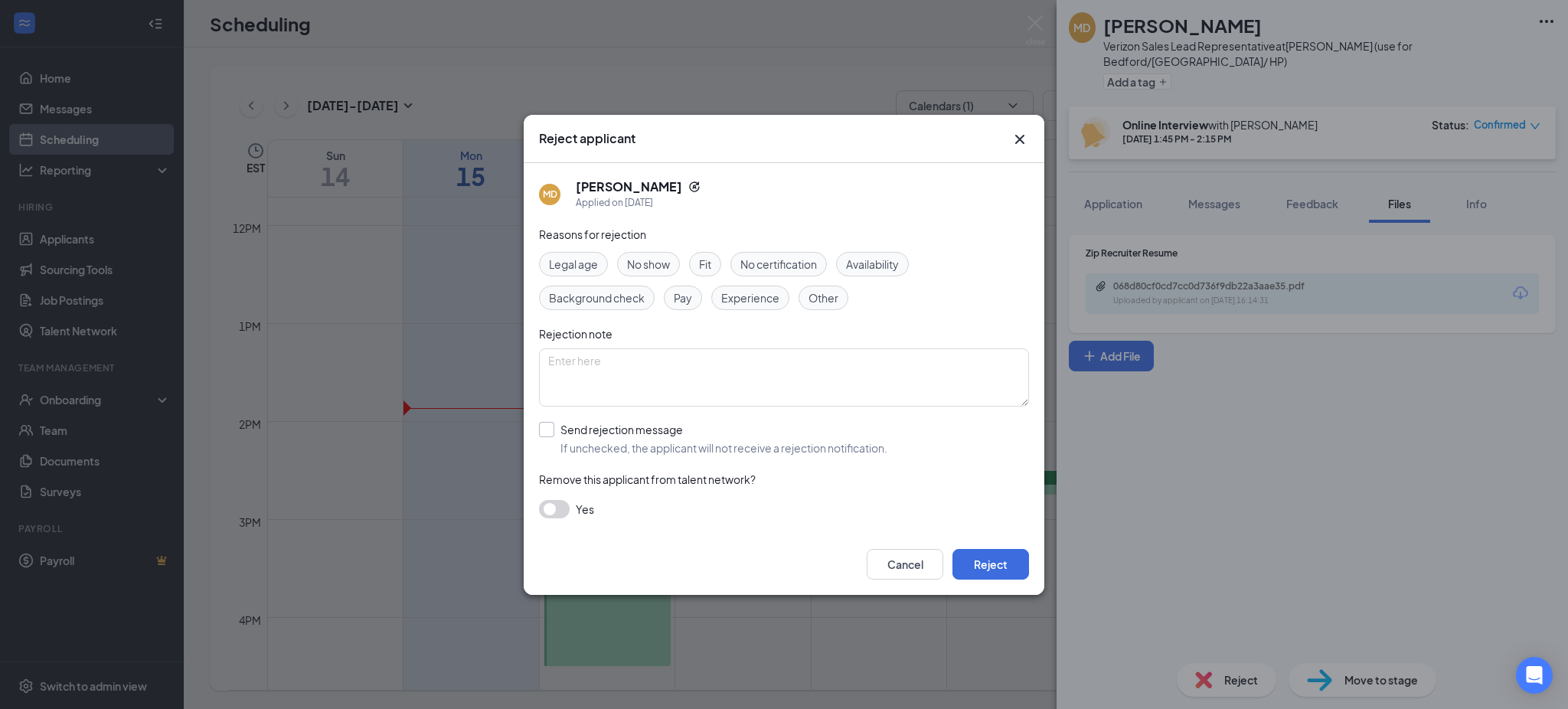
click at [558, 426] on input "Send rejection message If unchecked, the applicant will not receive a rejection…" at bounding box center [713, 438] width 348 height 34
checkbox input "true"
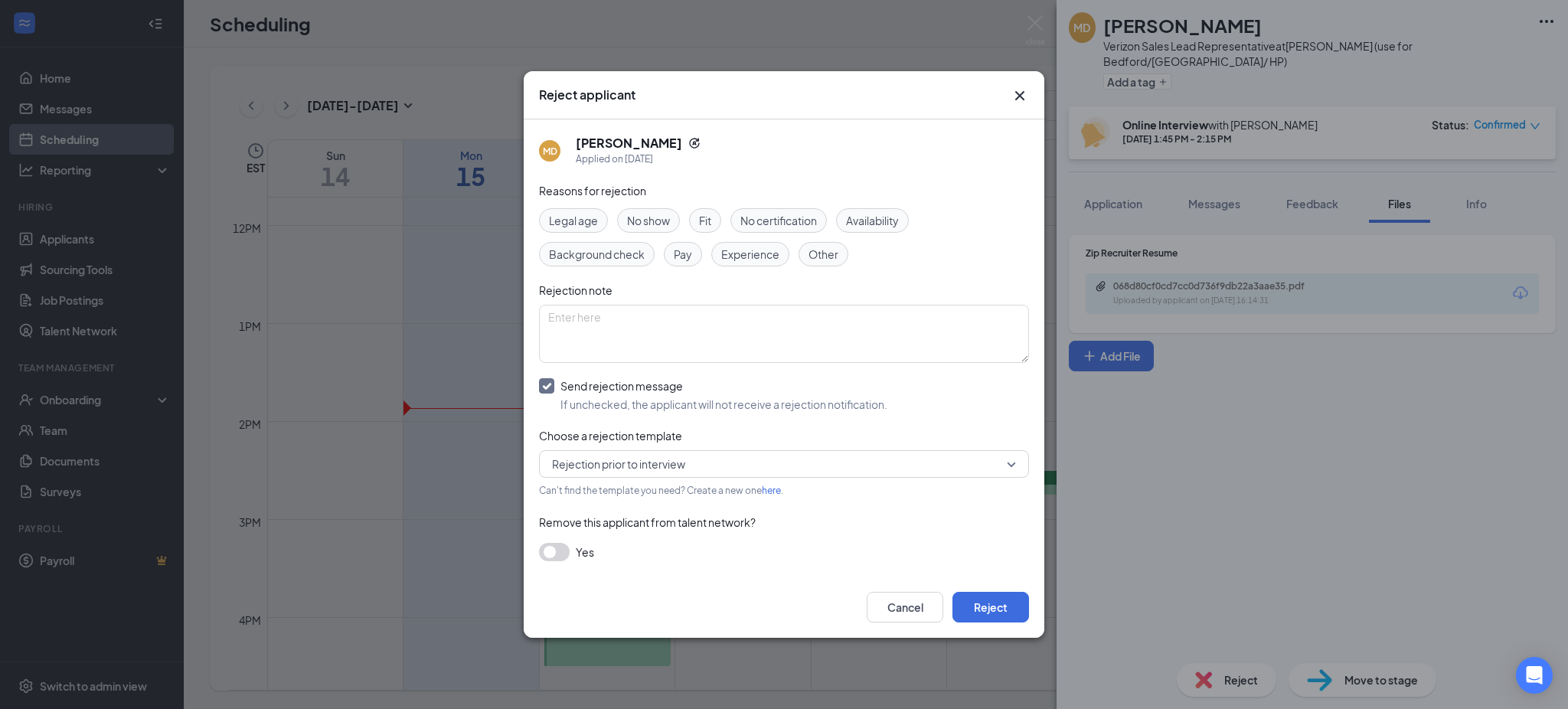
click at [753, 266] on div "Experience" at bounding box center [750, 254] width 78 height 25
click at [782, 612] on button "Reject" at bounding box center [990, 607] width 77 height 31
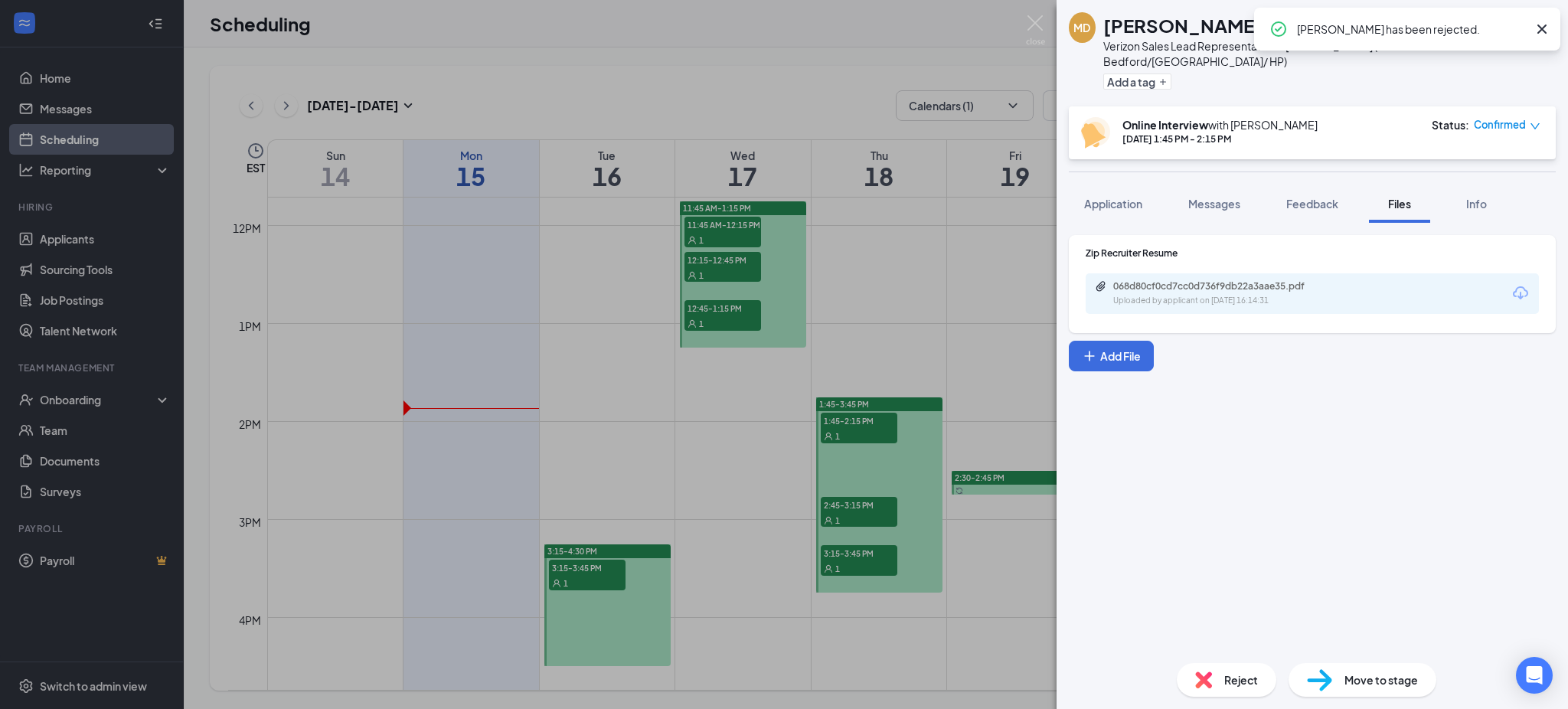
click at [782, 510] on div "MD Michelle DelCarmen Verizon Sales Lead Representative at Lowell (use for Bedf…" at bounding box center [784, 354] width 1568 height 709
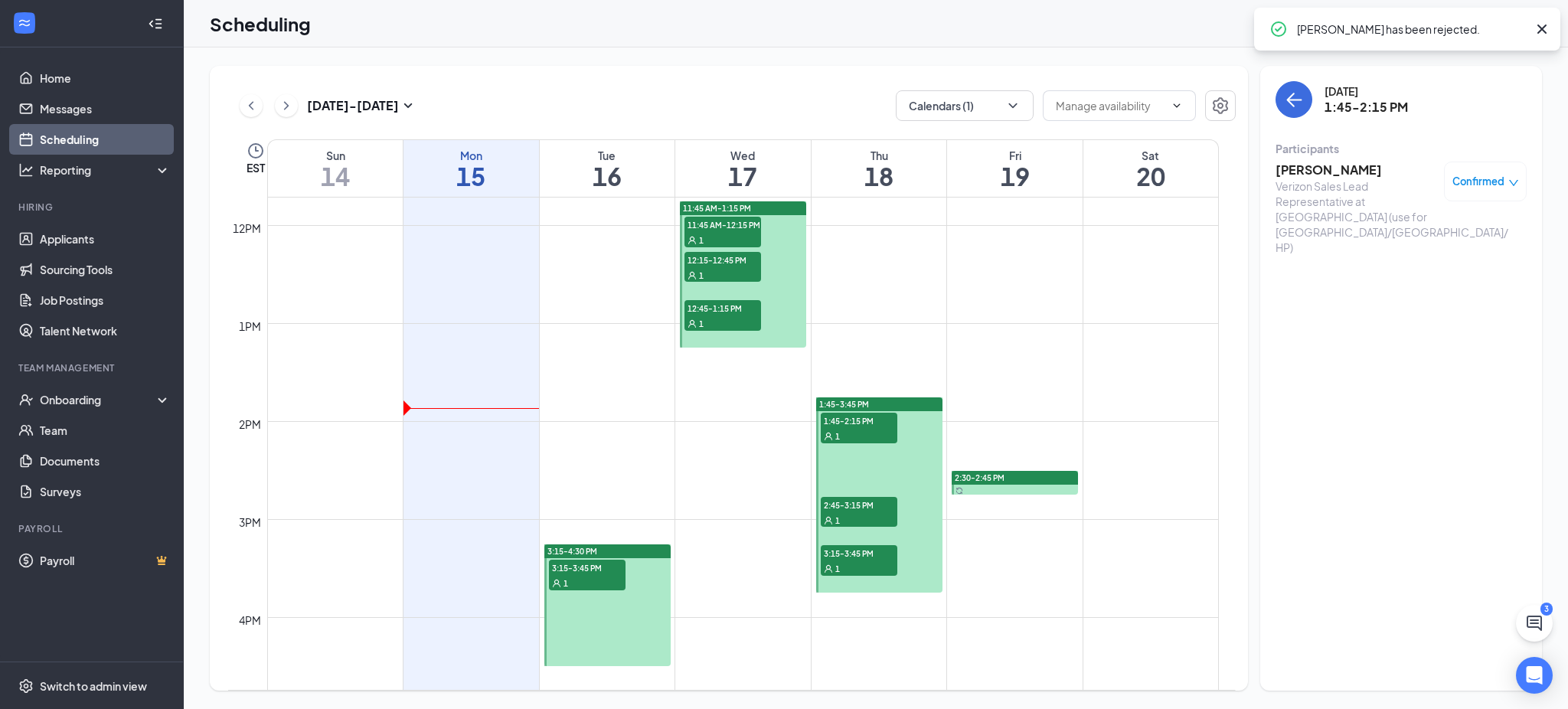
click at [782, 510] on span "2:45-3:15 PM" at bounding box center [859, 504] width 77 height 15
click at [782, 166] on h3 "Denildo Duarte" at bounding box center [1356, 169] width 161 height 17
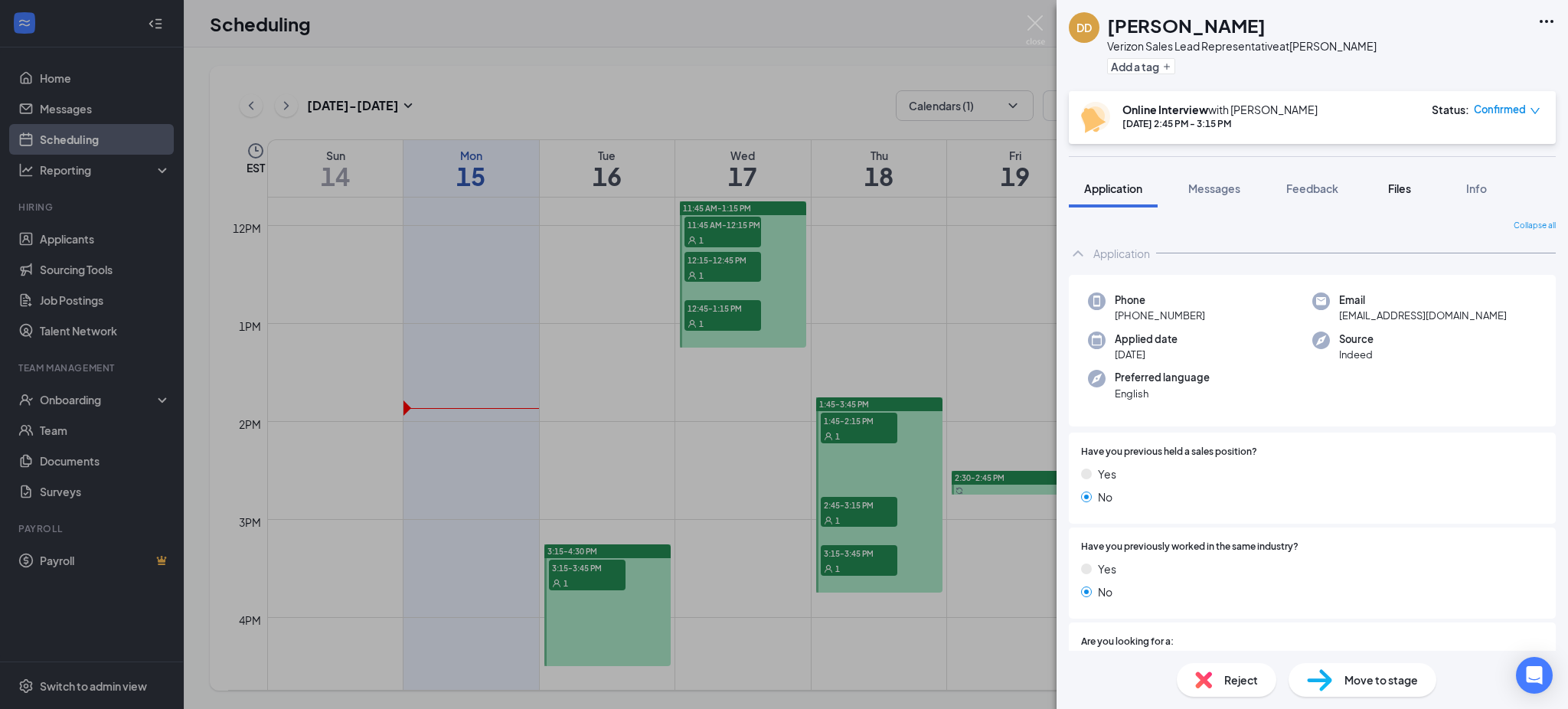
click at [782, 191] on span "Files" at bounding box center [1399, 188] width 23 height 13
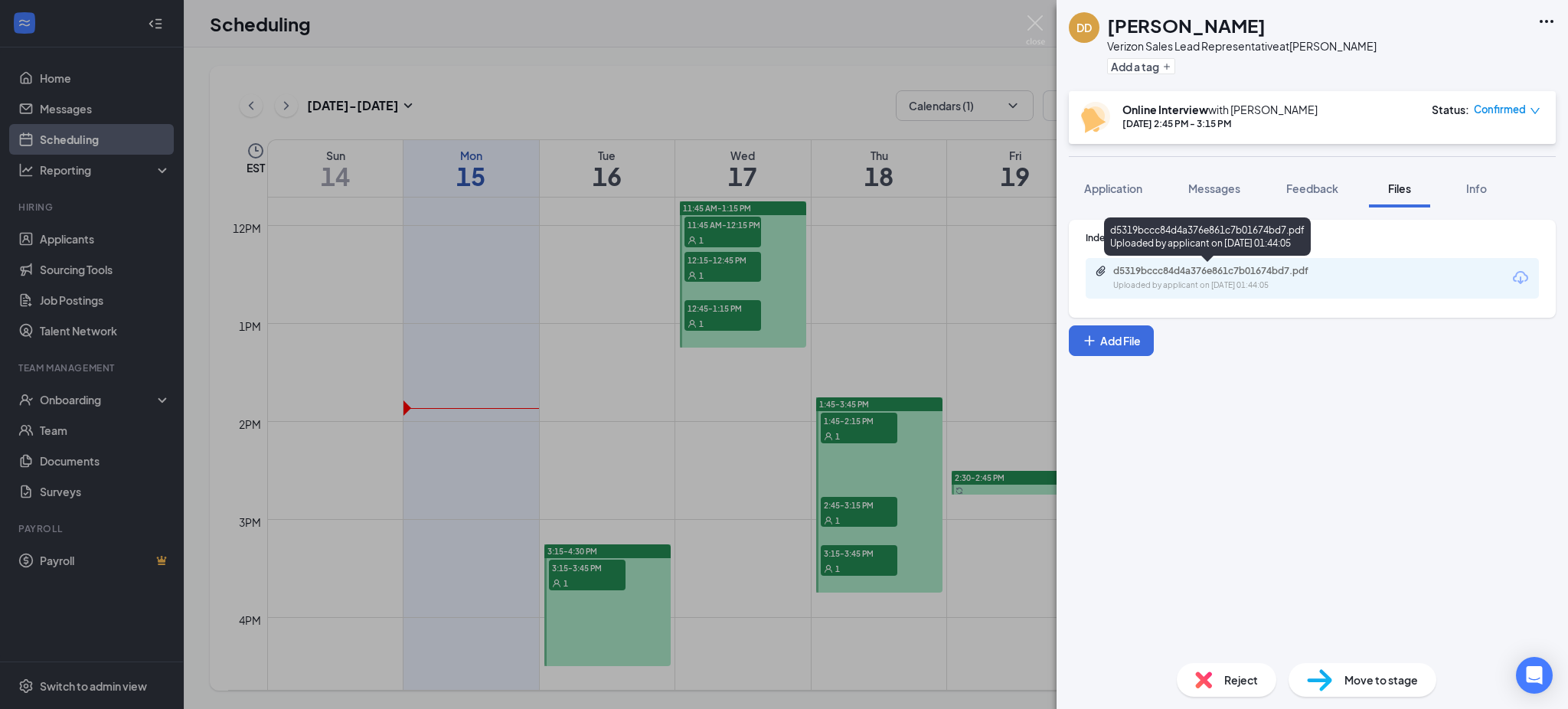
click at [782, 273] on div "d5319bccc84d4a376e861c7b01674bd7.pdf" at bounding box center [1220, 271] width 214 height 12
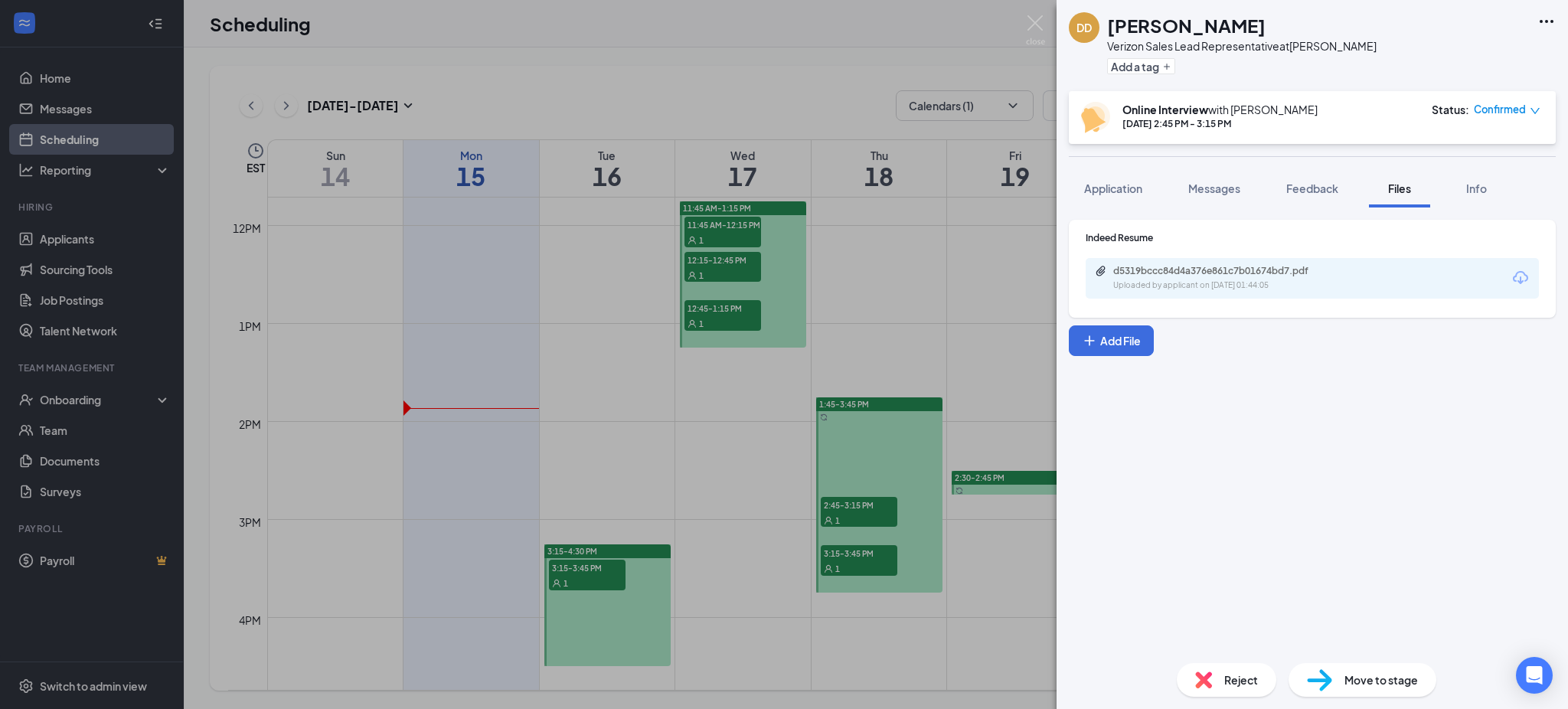
click at [782, 559] on div "DD Denildo Duarte Verizon Sales Lead Representative at Randolph Add a tag Onlin…" at bounding box center [784, 354] width 1568 height 709
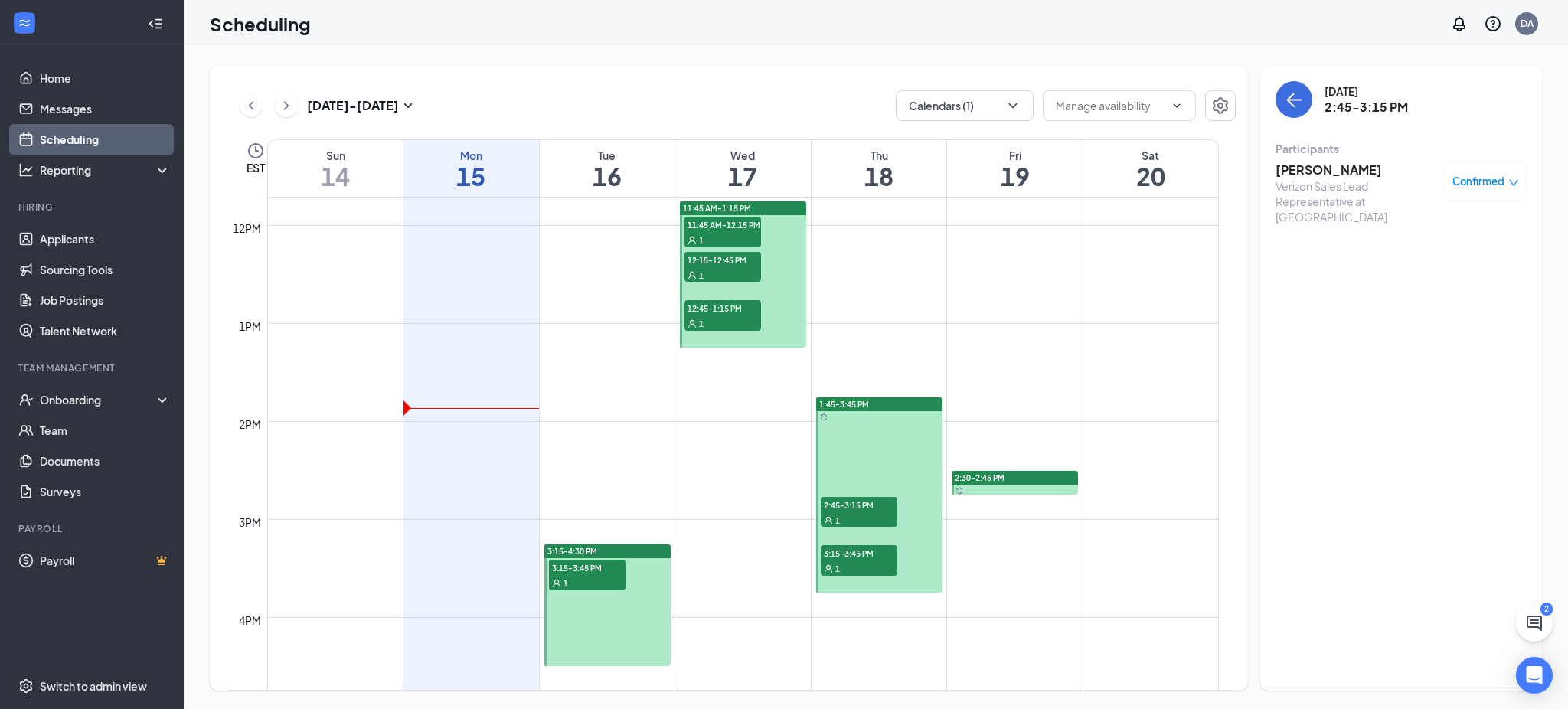
click at [782, 559] on span "3:15-3:45 PM" at bounding box center [859, 552] width 77 height 15
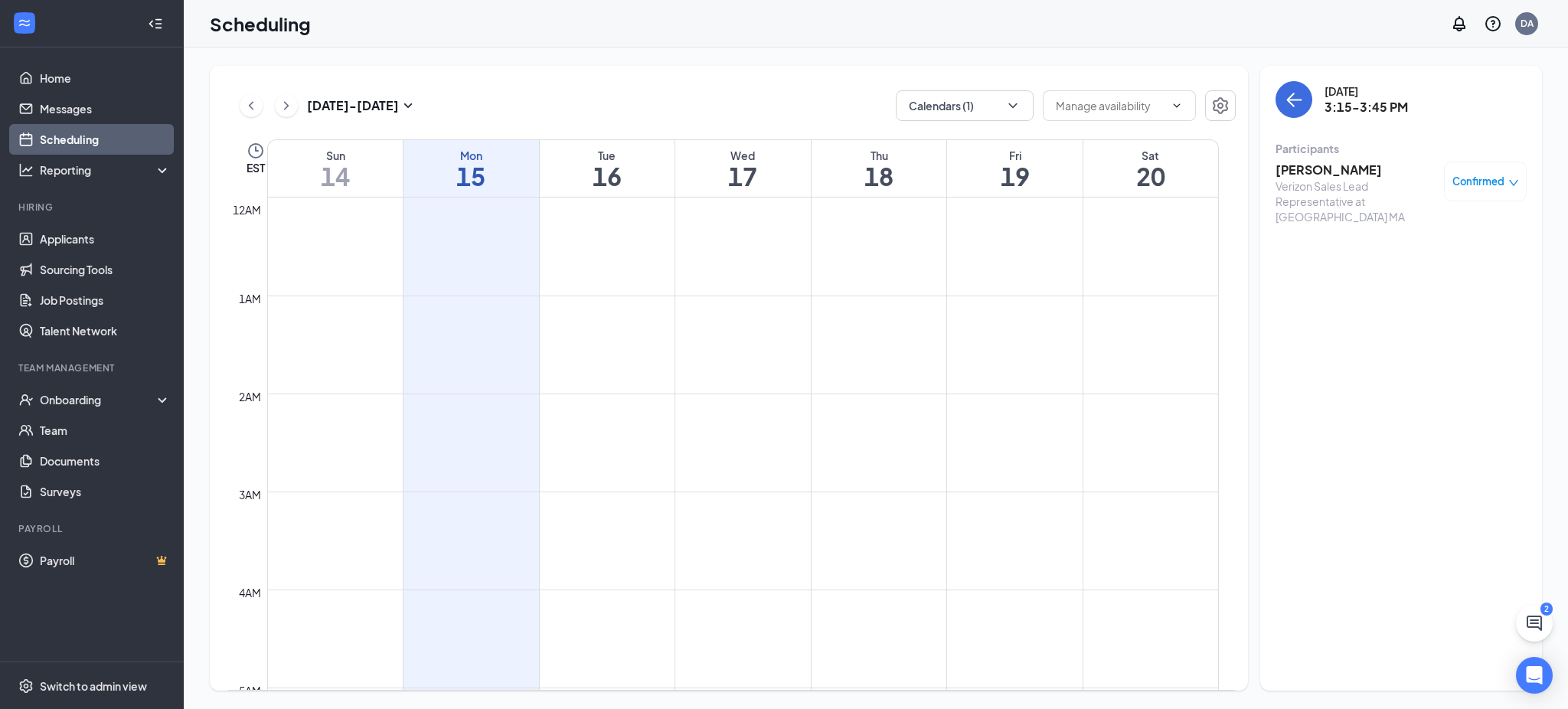
scroll to position [1149, 0]
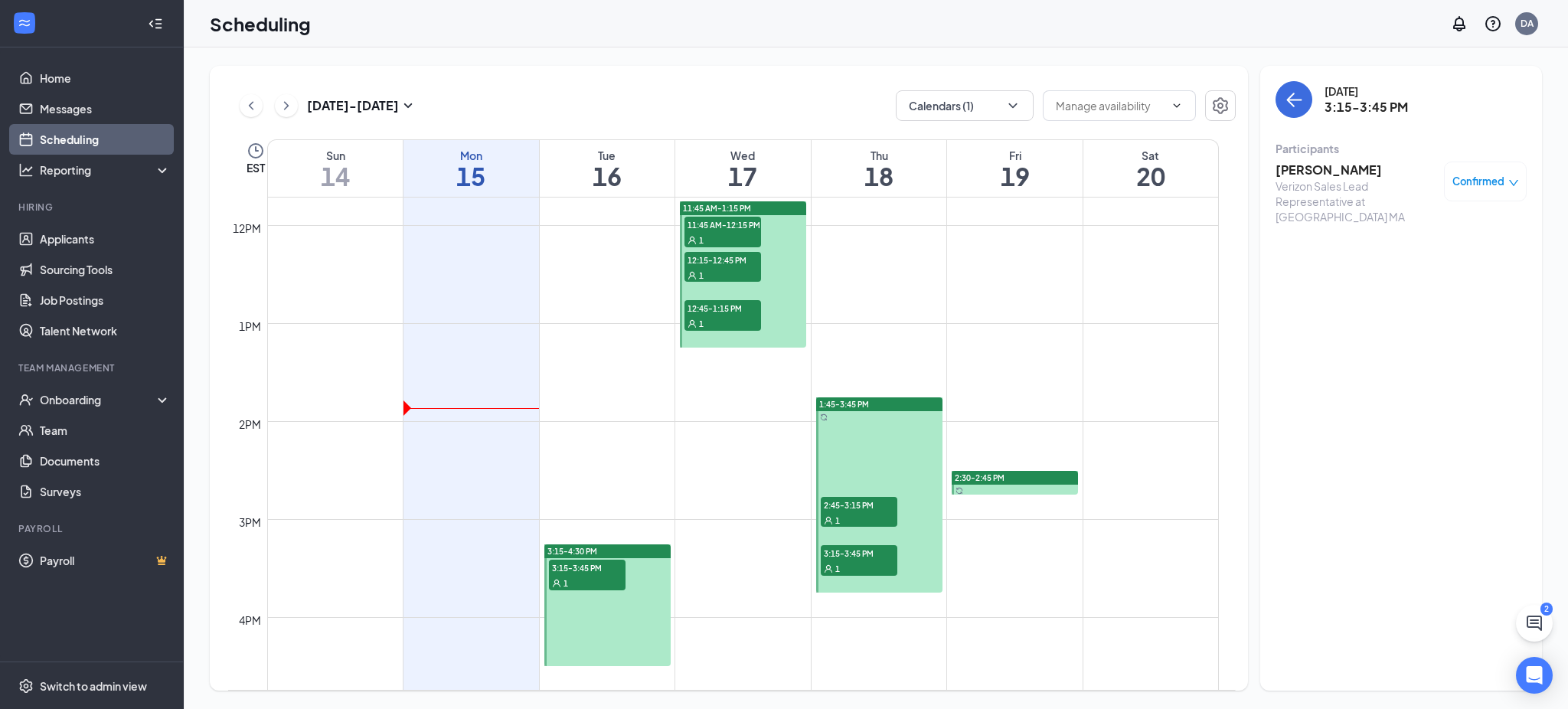
click at [1338, 173] on h3 "[PERSON_NAME]" at bounding box center [1356, 169] width 161 height 17
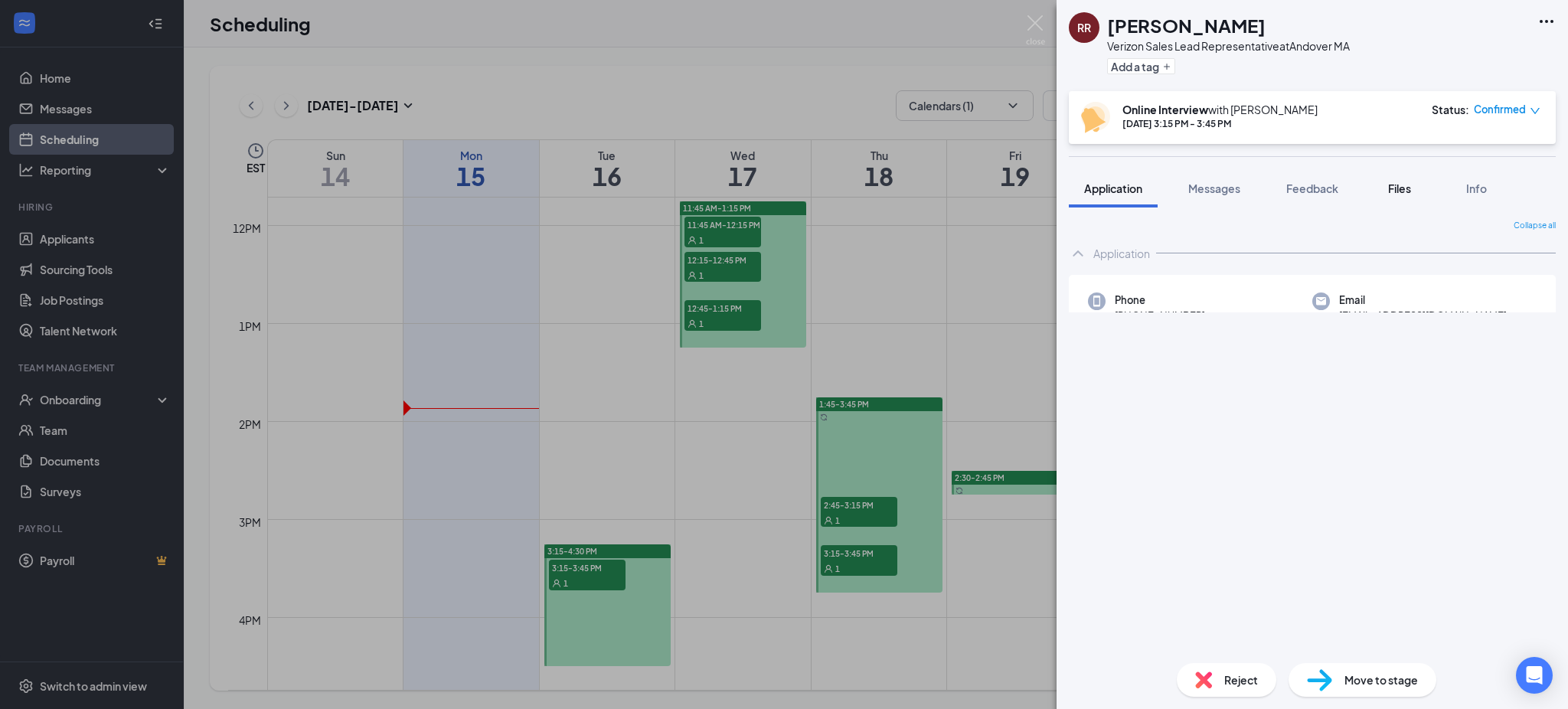
click at [1399, 190] on span "Files" at bounding box center [1399, 188] width 23 height 13
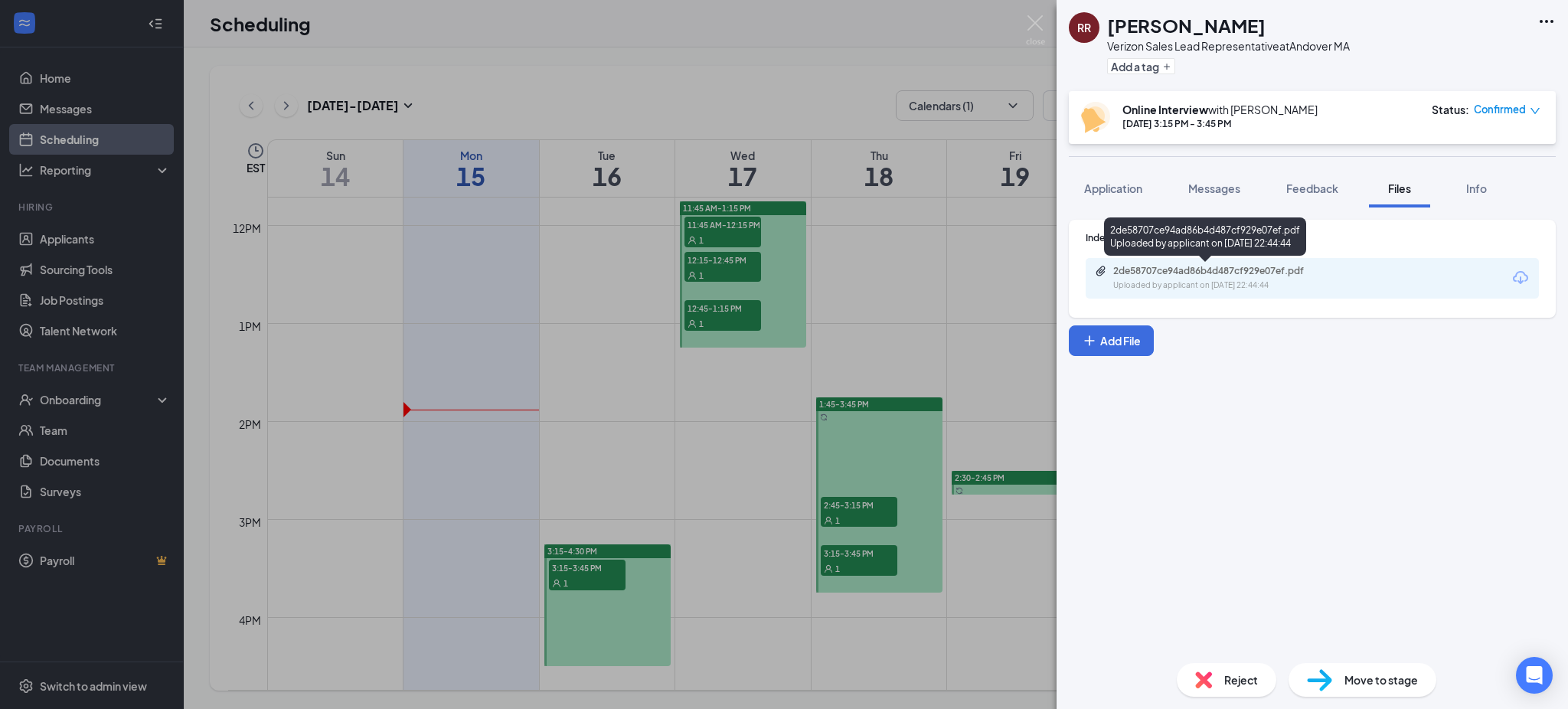
click at [1295, 276] on div "2de58707ce94ad86b4d487cf929e07ef.pdf Uploaded by applicant on [DATE] 22:44:44" at bounding box center [1219, 279] width 248 height 27
click at [751, 78] on div "RR [PERSON_NAME] Verizon Sales Lead Representative at [GEOGRAPHIC_DATA] MA Add …" at bounding box center [784, 354] width 1568 height 709
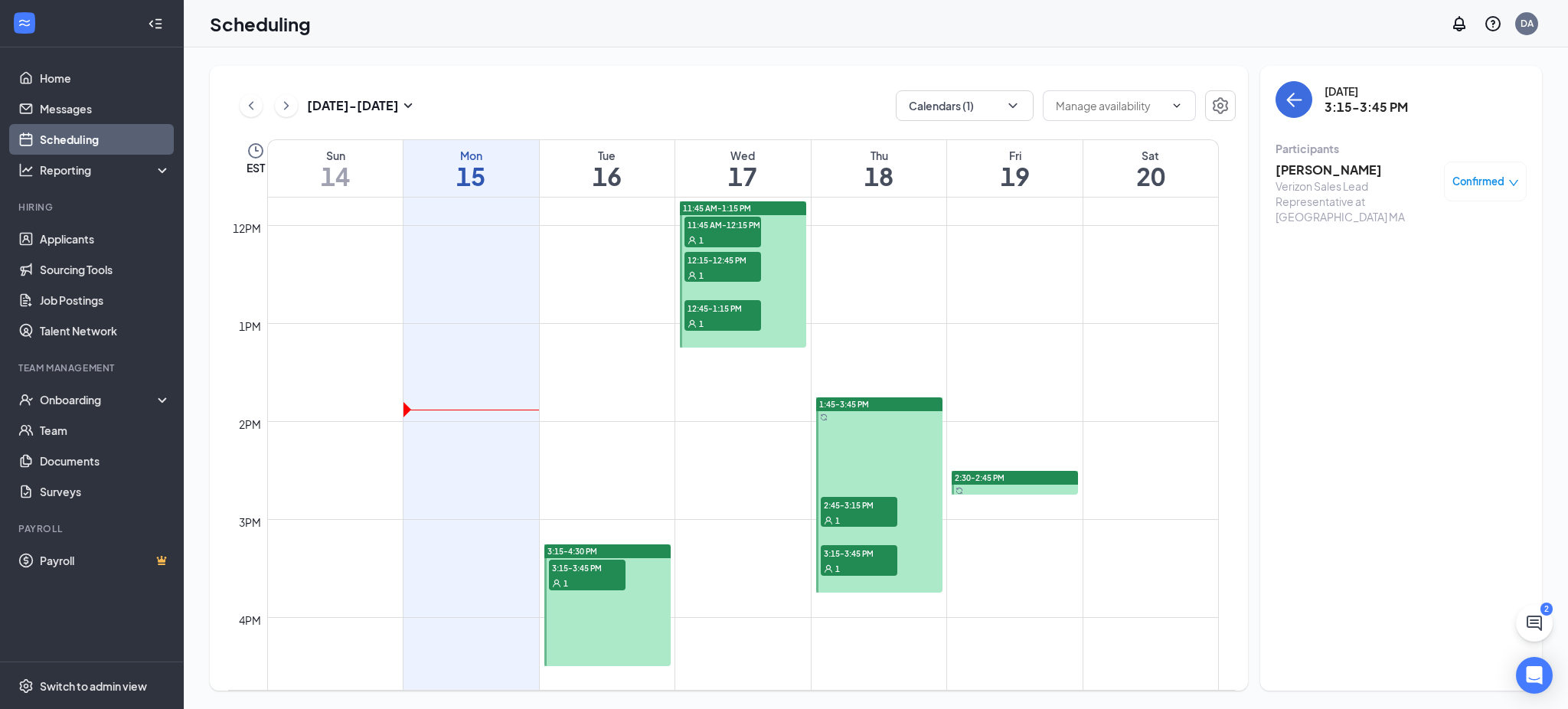
click at [744, 268] on div "1" at bounding box center [722, 275] width 77 height 15
click at [725, 304] on span "12:45-1:15 PM" at bounding box center [722, 307] width 77 height 15
click at [756, 229] on span "11:45 AM-12:15 PM" at bounding box center [722, 224] width 77 height 15
click at [1326, 177] on h3 "[PERSON_NAME]" at bounding box center [1356, 169] width 161 height 17
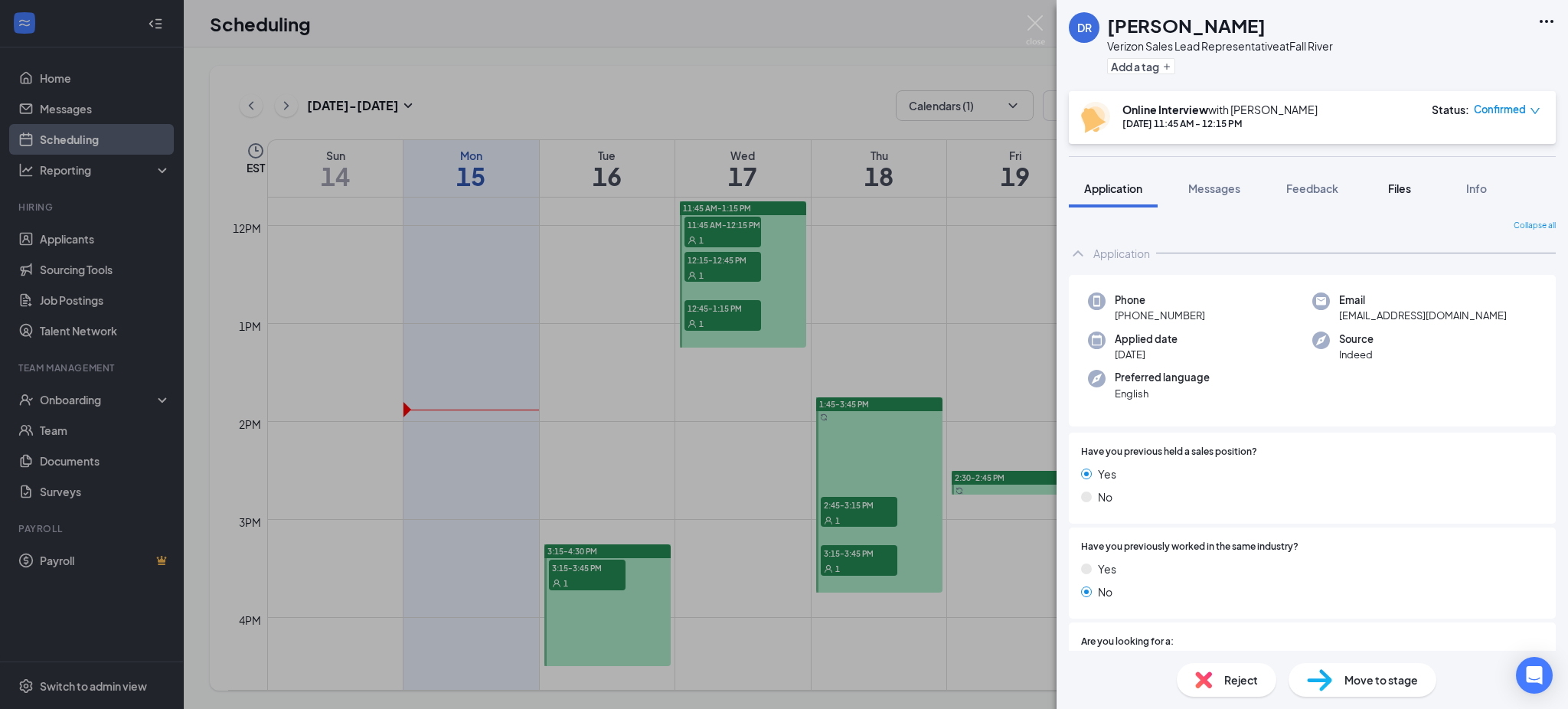
click at [1411, 191] on span "Files" at bounding box center [1399, 188] width 23 height 13
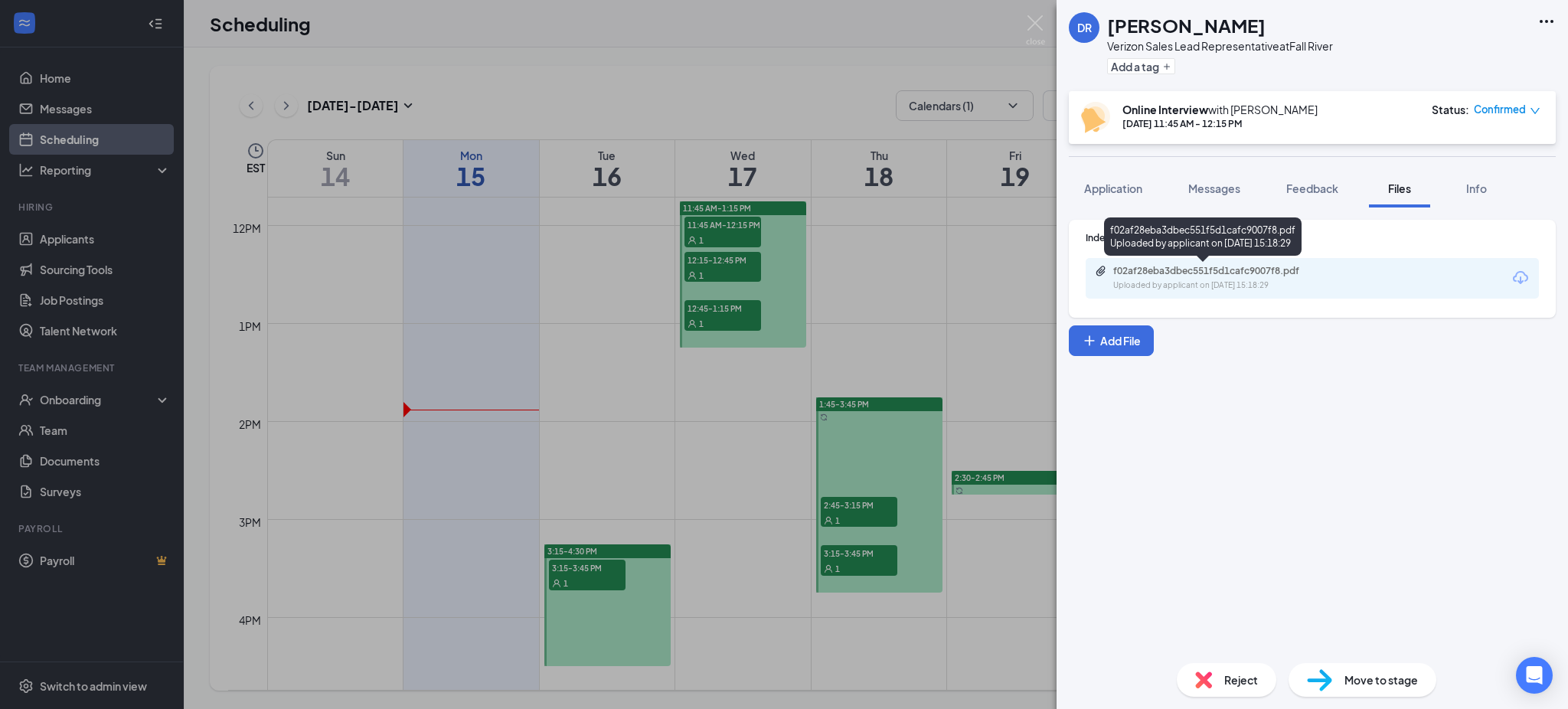
click at [1267, 274] on div "f02af28eba3dbec551f5d1cafc9007f8.pdf" at bounding box center [1220, 271] width 214 height 12
click at [1210, 669] on div "Reject" at bounding box center [1227, 680] width 100 height 34
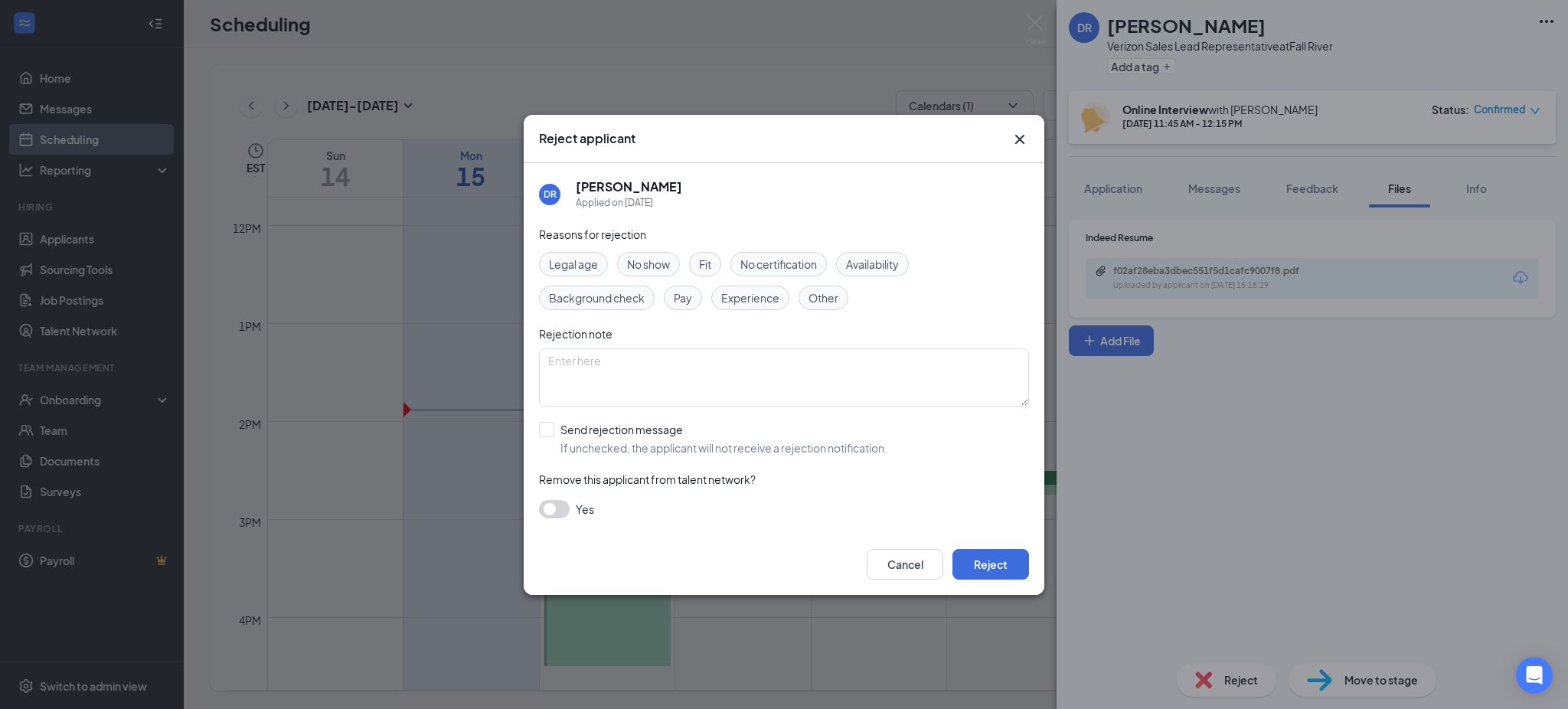
click at [551, 509] on button "button" at bounding box center [554, 509] width 31 height 18
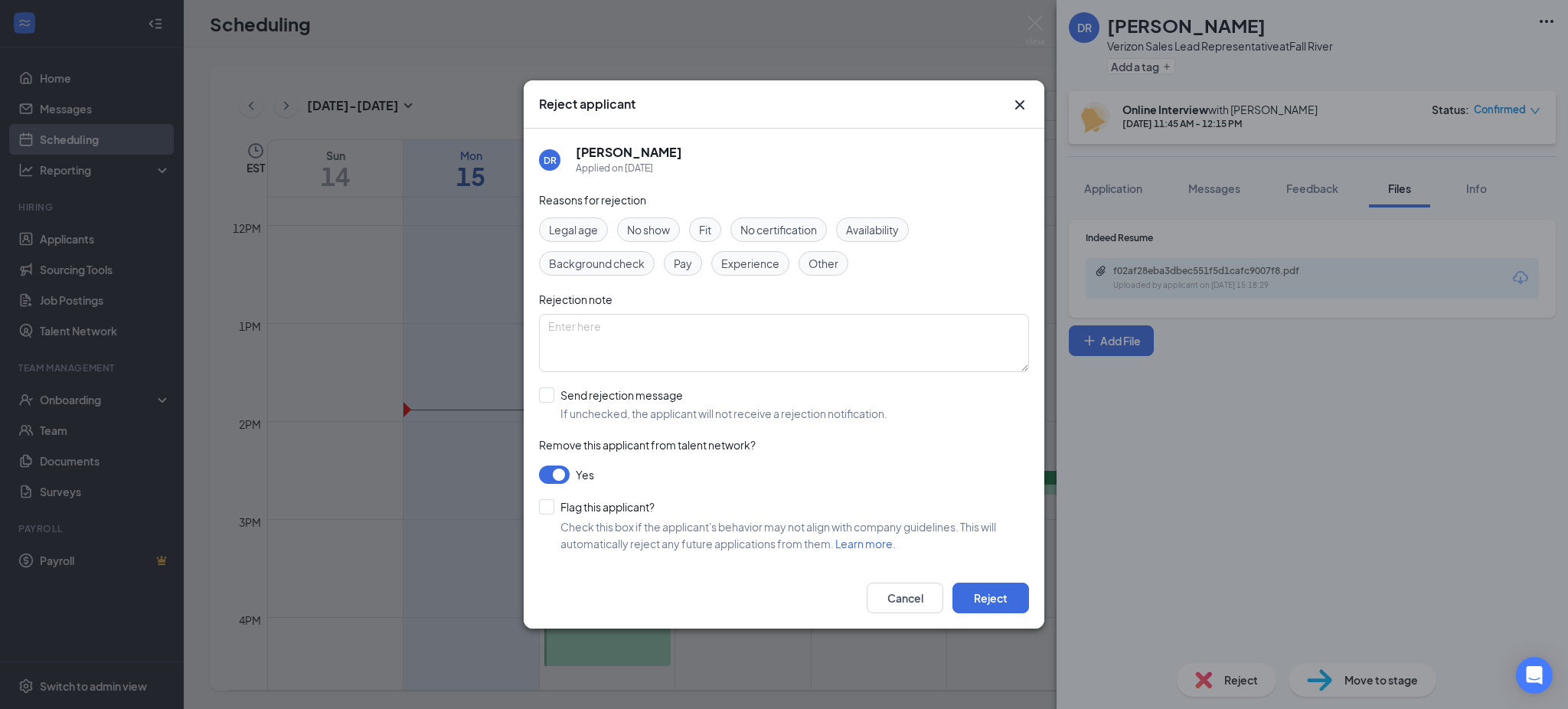
click at [741, 264] on span "Experience" at bounding box center [751, 263] width 59 height 17
click at [549, 392] on input "Send rejection message If unchecked, the applicant will not receive a rejection…" at bounding box center [713, 404] width 348 height 34
checkbox input "true"
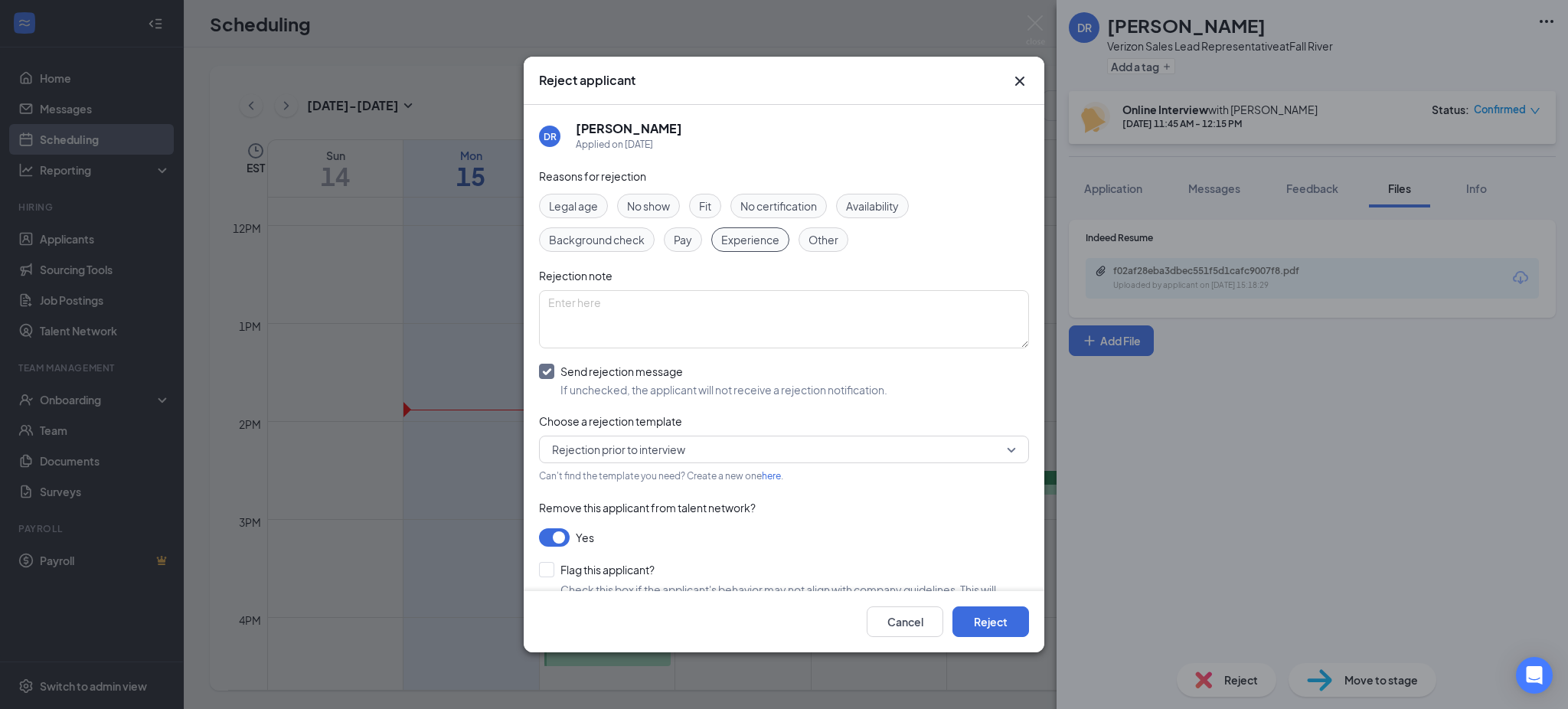
click at [554, 533] on button "button" at bounding box center [554, 537] width 31 height 18
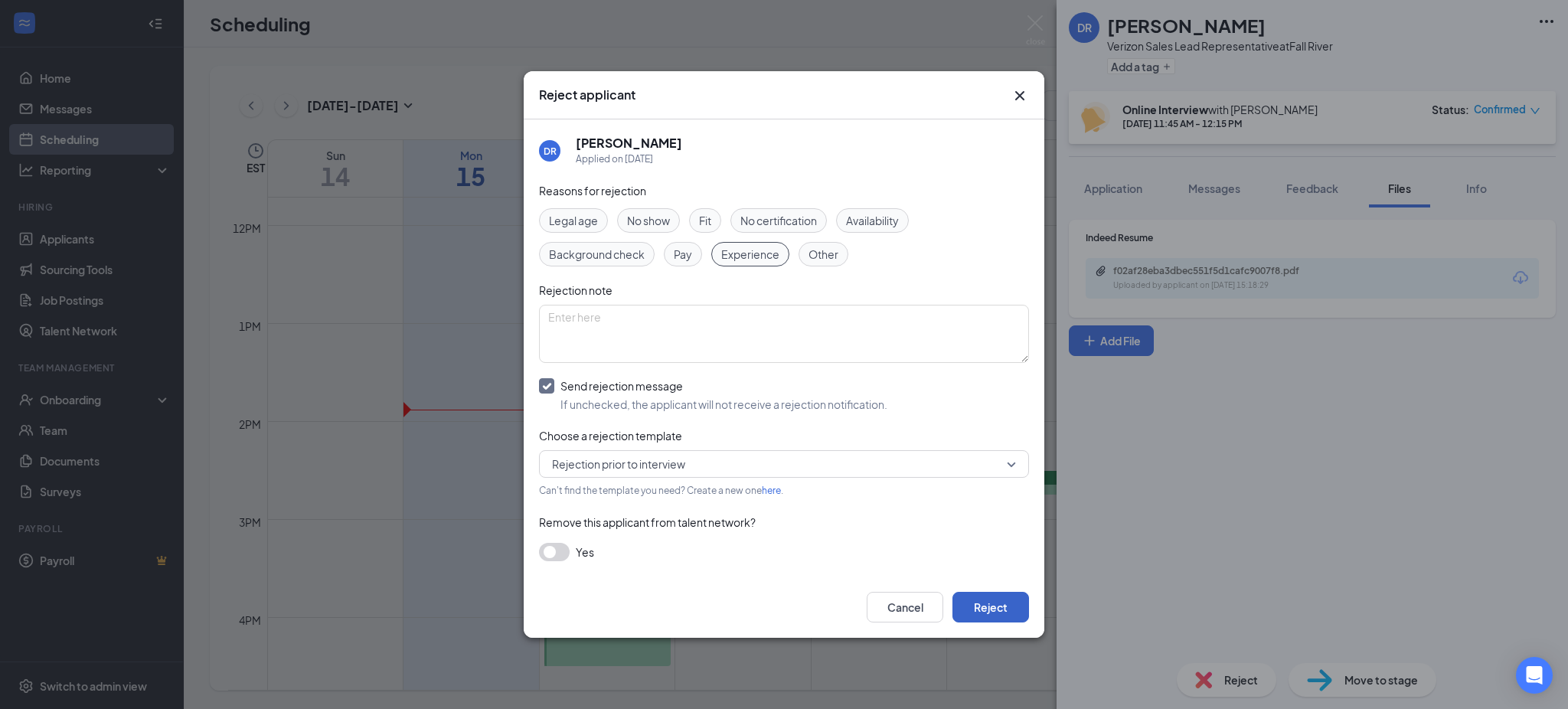
click at [983, 612] on button "Reject" at bounding box center [990, 607] width 77 height 31
